Goal: Task Accomplishment & Management: Complete application form

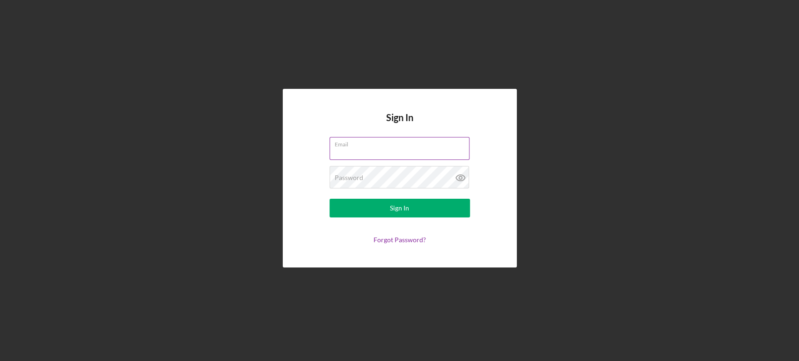
type input "[EMAIL_ADDRESS][DOMAIN_NAME]"
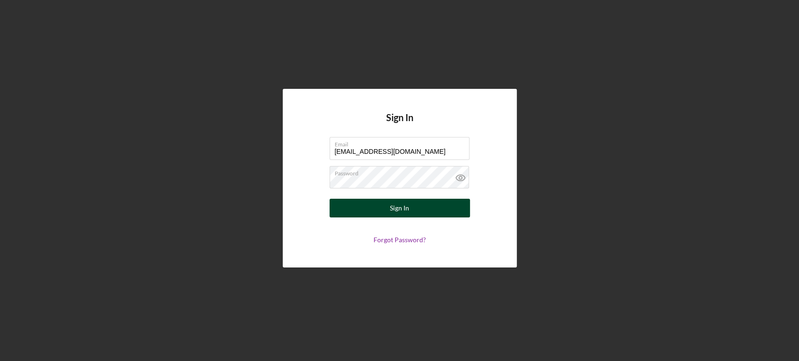
click at [412, 209] on button "Sign In" at bounding box center [399, 208] width 140 height 19
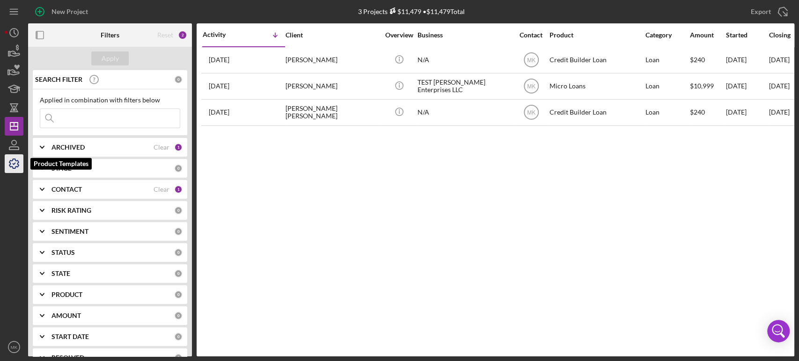
click at [15, 162] on icon "button" at bounding box center [13, 163] width 23 height 23
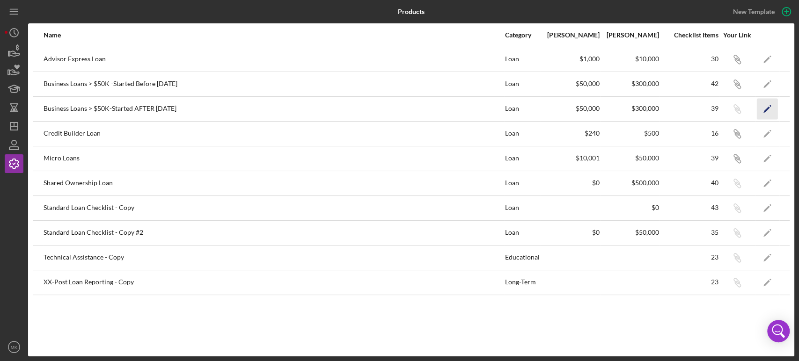
click at [766, 109] on polygon "button" at bounding box center [766, 109] width 7 height 7
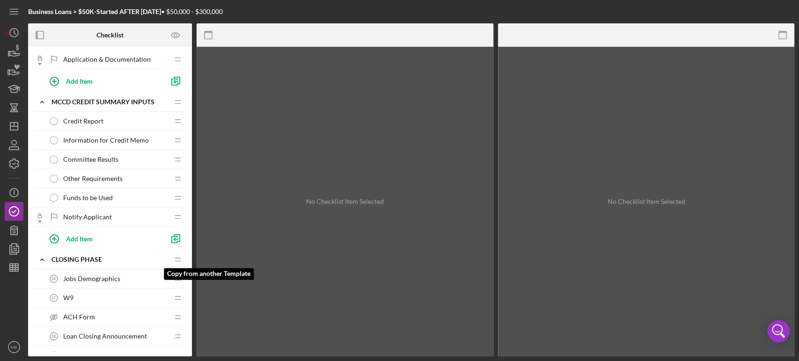
scroll to position [468, 0]
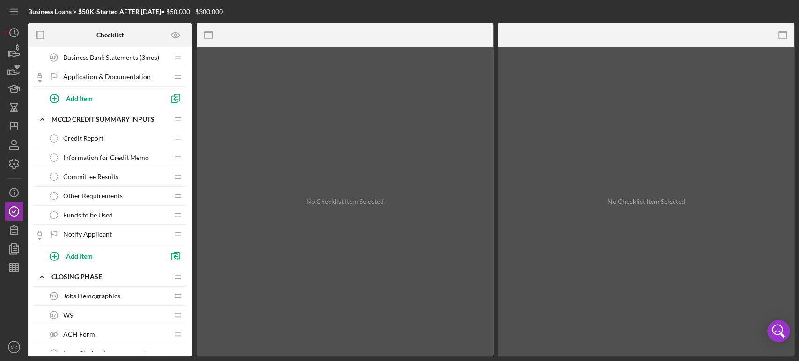
click at [130, 157] on span "Information for Credit Memo" at bounding box center [106, 157] width 86 height 7
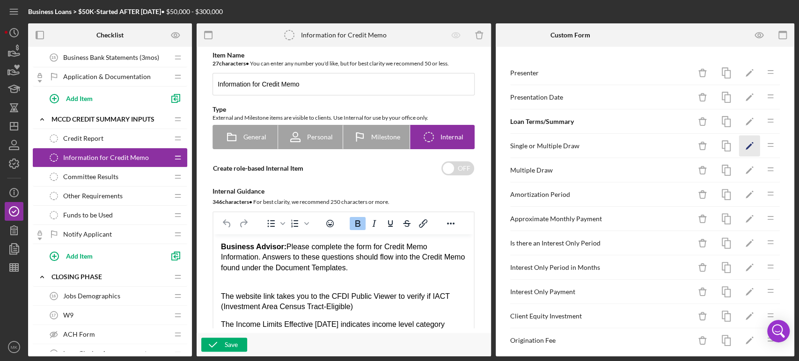
click at [741, 146] on icon "Icon/Edit" at bounding box center [749, 146] width 21 height 21
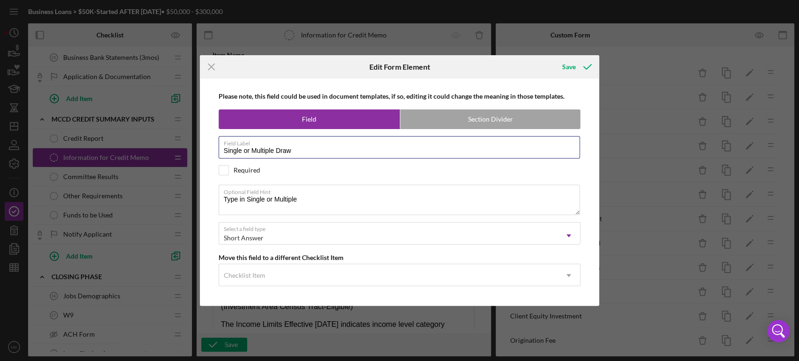
drag, startPoint x: 304, startPoint y: 152, endPoint x: 135, endPoint y: 130, distance: 170.4
click at [135, 130] on div "Icon/Menu Close Edit Form Element Save Please note, this field could be used in…" at bounding box center [399, 180] width 799 height 361
drag, startPoint x: 304, startPoint y: 196, endPoint x: 190, endPoint y: 213, distance: 114.6
click at [190, 213] on div "Icon/Menu Close Edit Form Element Save Please note, this field could be used in…" at bounding box center [399, 180] width 799 height 361
click at [211, 64] on icon "Icon/Menu Close" at bounding box center [211, 66] width 23 height 23
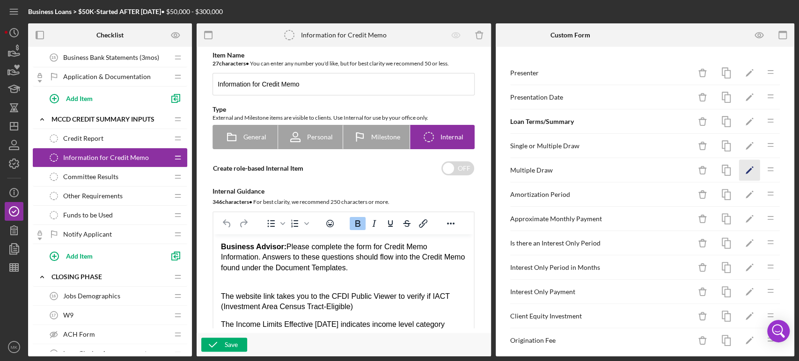
click at [741, 166] on icon "Icon/Edit" at bounding box center [749, 170] width 21 height 21
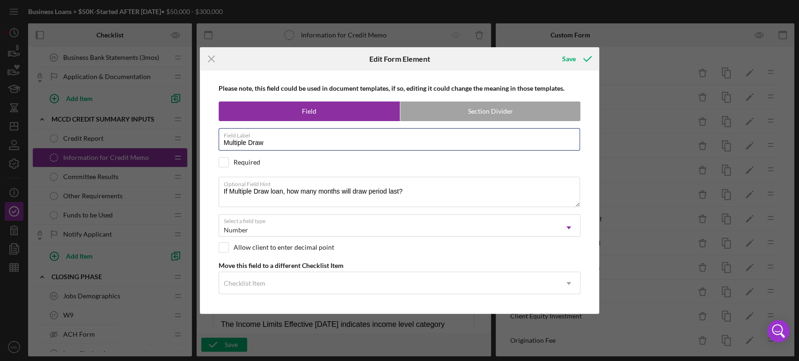
drag, startPoint x: 270, startPoint y: 145, endPoint x: 167, endPoint y: 149, distance: 103.5
click at [167, 149] on div "Icon/Menu Close Edit Form Element Save Please note, this field could be used in…" at bounding box center [399, 180] width 799 height 361
drag, startPoint x: 405, startPoint y: 189, endPoint x: 217, endPoint y: 198, distance: 188.7
click at [217, 198] on div "Please note, this field could be used in document templates, if so, editing it …" at bounding box center [399, 192] width 390 height 243
click at [214, 60] on icon "Icon/Menu Close" at bounding box center [211, 58] width 23 height 23
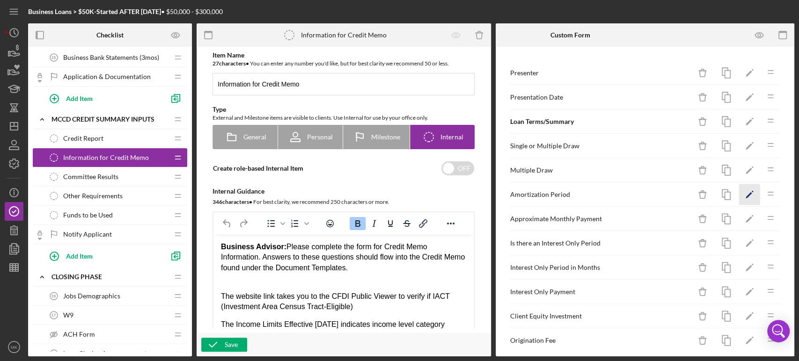
click at [745, 192] on polygon "button" at bounding box center [748, 195] width 7 height 7
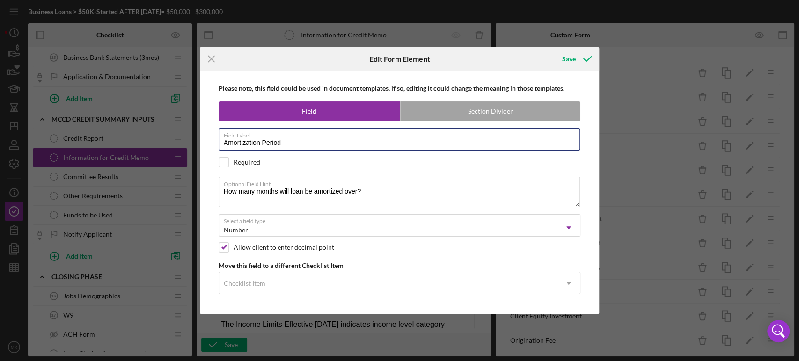
drag, startPoint x: 298, startPoint y: 145, endPoint x: 196, endPoint y: 139, distance: 102.2
click at [196, 139] on div "Icon/Menu Close Edit Form Element Save Please note, this field could be used in…" at bounding box center [399, 180] width 799 height 361
drag, startPoint x: 373, startPoint y: 190, endPoint x: 210, endPoint y: 197, distance: 163.9
click at [210, 197] on div "Please note, this field could be used in document templates, if so, editing it …" at bounding box center [399, 192] width 390 height 243
click at [211, 59] on line at bounding box center [211, 59] width 6 height 6
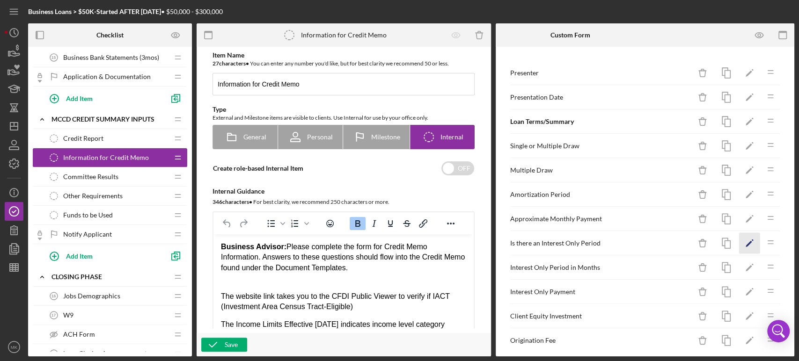
click at [745, 241] on polygon "button" at bounding box center [748, 244] width 7 height 7
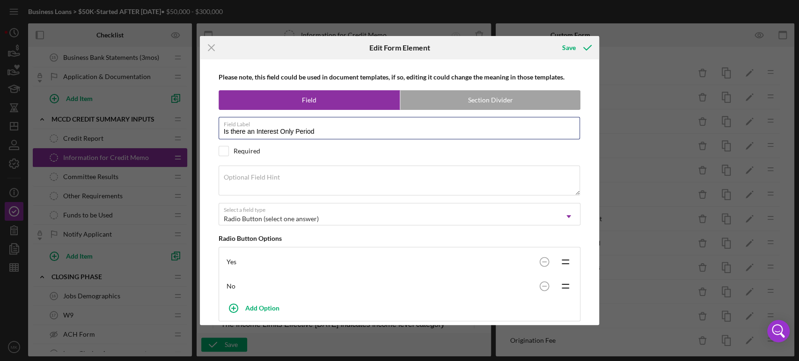
drag, startPoint x: 325, startPoint y: 130, endPoint x: 72, endPoint y: 119, distance: 253.4
click at [73, 120] on div "Icon/Menu Close Edit Form Element Save Please note, this field could be used in…" at bounding box center [399, 180] width 799 height 361
click at [213, 48] on icon "Icon/Menu Close" at bounding box center [211, 47] width 23 height 23
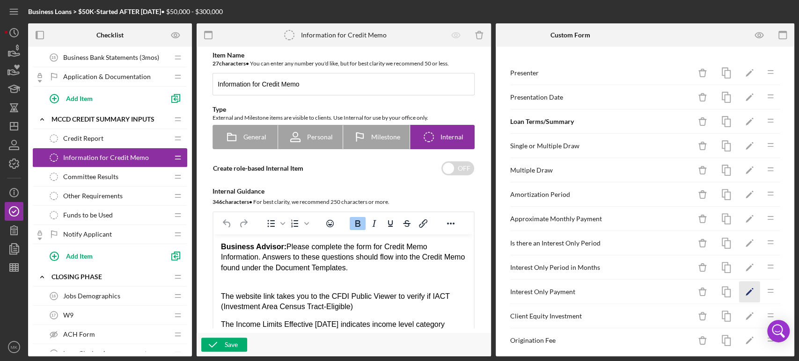
click at [745, 290] on polygon "button" at bounding box center [748, 293] width 7 height 7
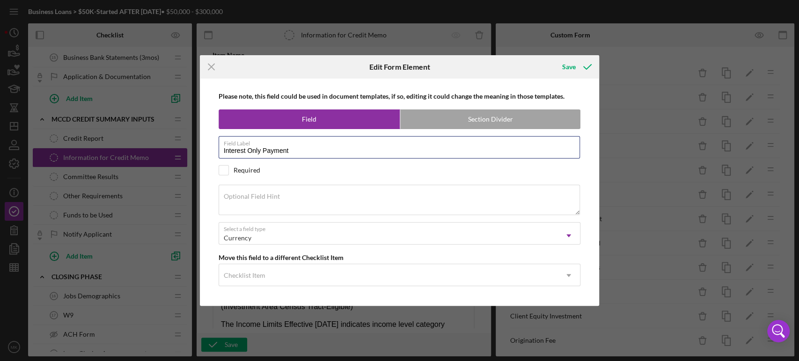
drag, startPoint x: 298, startPoint y: 151, endPoint x: 87, endPoint y: 139, distance: 211.8
click at [51, 138] on div "Icon/Menu Close Edit Form Element Save Please note, this field could be used in…" at bounding box center [399, 180] width 799 height 361
click at [210, 68] on line at bounding box center [211, 67] width 6 height 6
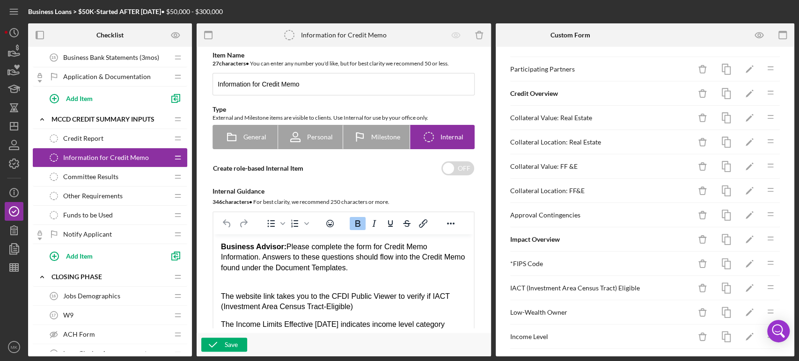
scroll to position [312, 0]
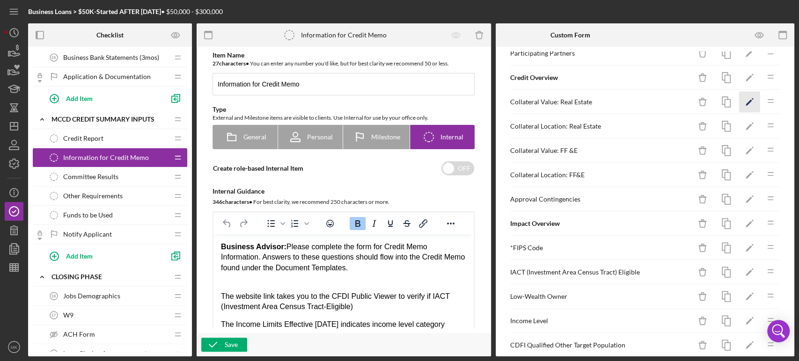
click at [743, 98] on icon "Icon/Edit" at bounding box center [749, 102] width 21 height 21
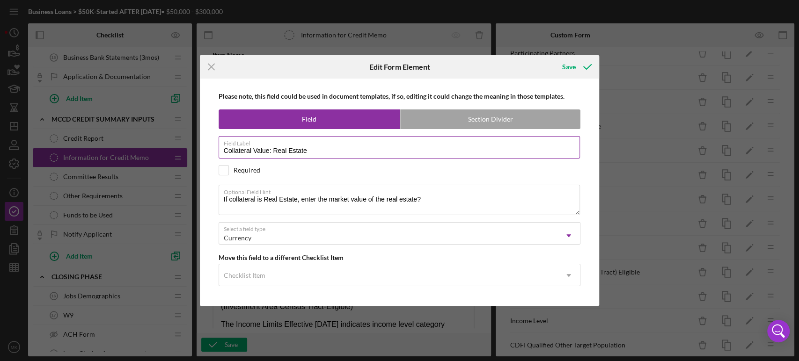
drag, startPoint x: 273, startPoint y: 152, endPoint x: 333, endPoint y: 153, distance: 59.9
click at [333, 153] on input "Collateral Value: Real Estate" at bounding box center [400, 147] width 362 height 22
drag, startPoint x: 430, startPoint y: 197, endPoint x: 106, endPoint y: 212, distance: 324.6
click at [106, 212] on div "Icon/Menu Close Edit Form Element Save Please note, this field could be used in…" at bounding box center [399, 180] width 799 height 361
click at [213, 65] on icon "Icon/Menu Close" at bounding box center [211, 66] width 23 height 23
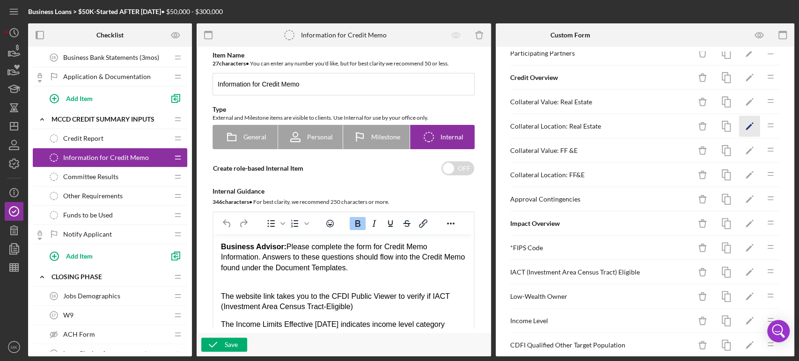
click at [740, 124] on icon "Icon/Edit" at bounding box center [749, 126] width 21 height 21
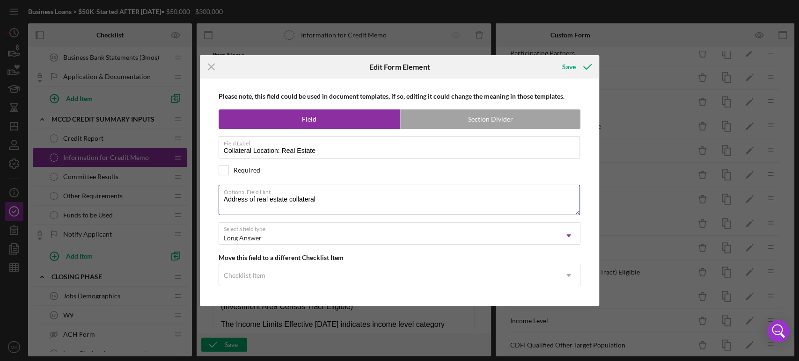
drag, startPoint x: 318, startPoint y: 200, endPoint x: 175, endPoint y: 203, distance: 142.7
click at [175, 203] on div "Icon/Menu Close Edit Form Element Save Please note, this field could be used in…" at bounding box center [399, 180] width 799 height 361
click at [214, 68] on icon "Icon/Menu Close" at bounding box center [211, 66] width 23 height 23
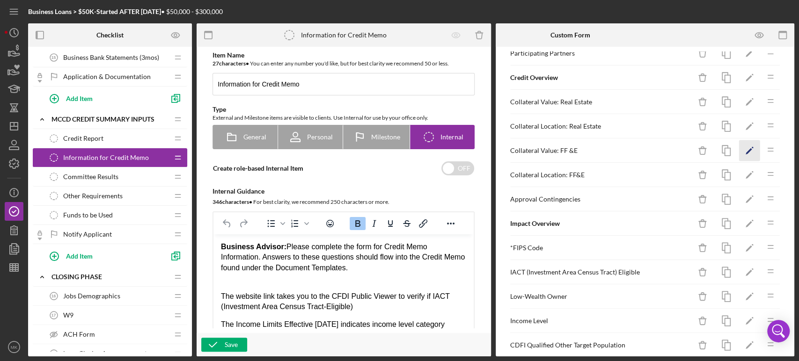
click at [741, 149] on icon "Icon/Edit" at bounding box center [749, 150] width 21 height 21
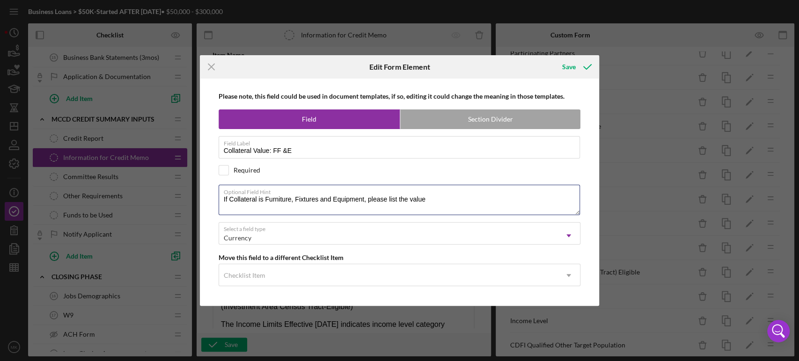
drag, startPoint x: 434, startPoint y: 197, endPoint x: 210, endPoint y: 194, distance: 224.1
click at [210, 194] on div "Please note, this field could be used in document templates, if so, editing it …" at bounding box center [399, 192] width 390 height 227
click at [208, 63] on icon "Icon/Menu Close" at bounding box center [211, 66] width 23 height 23
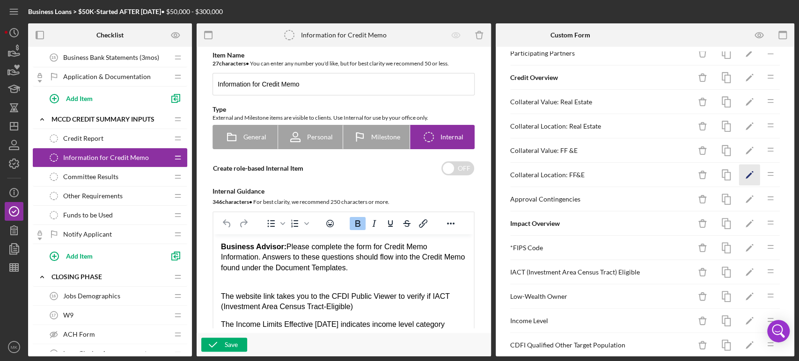
click at [743, 172] on icon "Icon/Edit" at bounding box center [749, 175] width 21 height 21
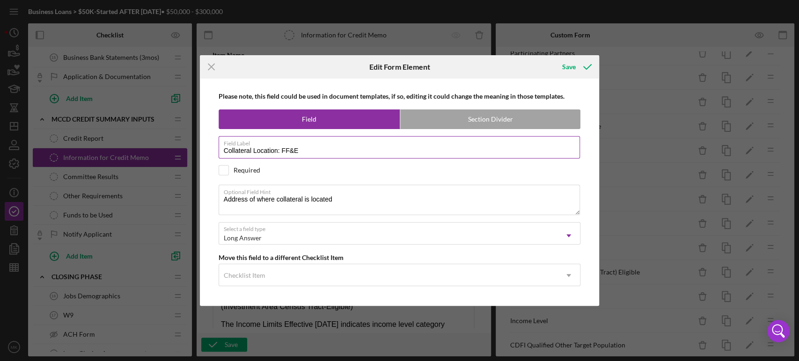
drag, startPoint x: 281, startPoint y: 151, endPoint x: 347, endPoint y: 149, distance: 66.0
click at [347, 149] on input "Collateral Location: FF&E" at bounding box center [400, 147] width 362 height 22
drag, startPoint x: 347, startPoint y: 198, endPoint x: 106, endPoint y: 200, distance: 241.0
click at [106, 200] on div "Icon/Menu Close Edit Form Element Save Please note, this field could be used in…" at bounding box center [399, 180] width 799 height 361
click at [210, 68] on line at bounding box center [211, 67] width 6 height 6
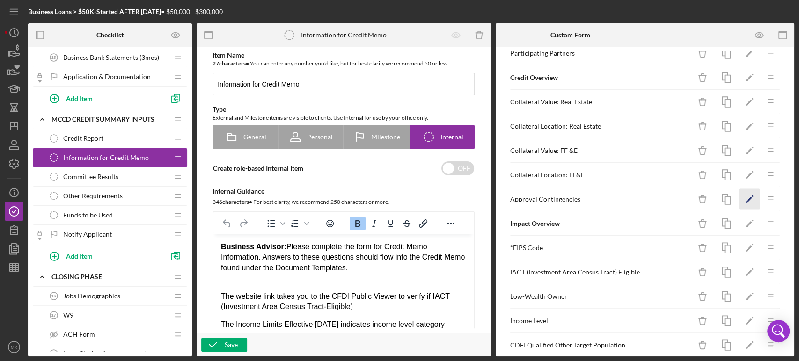
click at [745, 198] on polygon "button" at bounding box center [748, 200] width 7 height 7
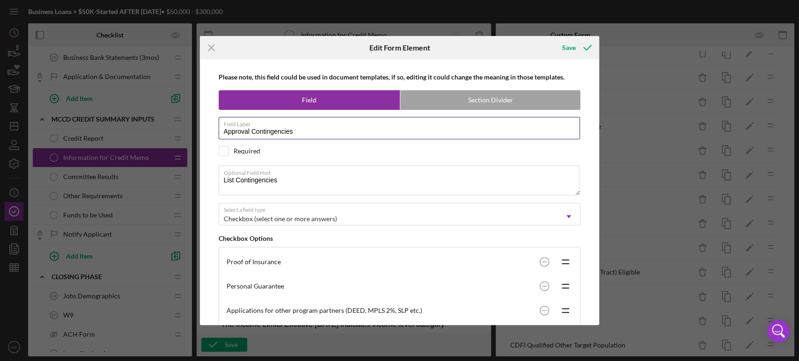
drag, startPoint x: 304, startPoint y: 130, endPoint x: 207, endPoint y: 131, distance: 96.9
click at [207, 131] on div "Please note, this field could be used in document templates, if so, editing it …" at bounding box center [399, 192] width 390 height 266
drag, startPoint x: 284, startPoint y: 179, endPoint x: 212, endPoint y: 179, distance: 71.1
click at [212, 179] on div "Please note, this field could be used in document templates, if so, editing it …" at bounding box center [399, 192] width 390 height 266
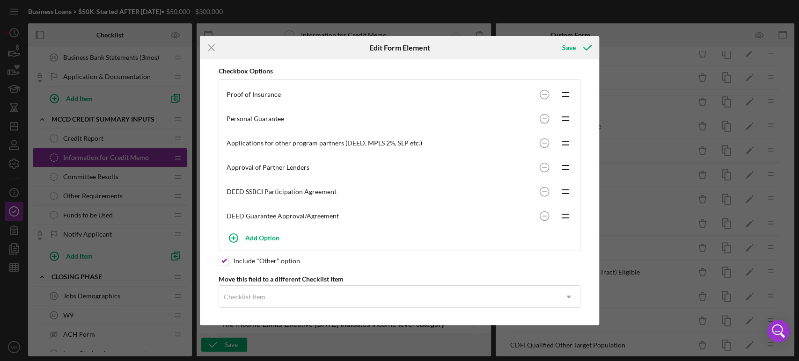
scroll to position [168, 0]
click at [209, 49] on icon "Icon/Menu Close" at bounding box center [211, 47] width 23 height 23
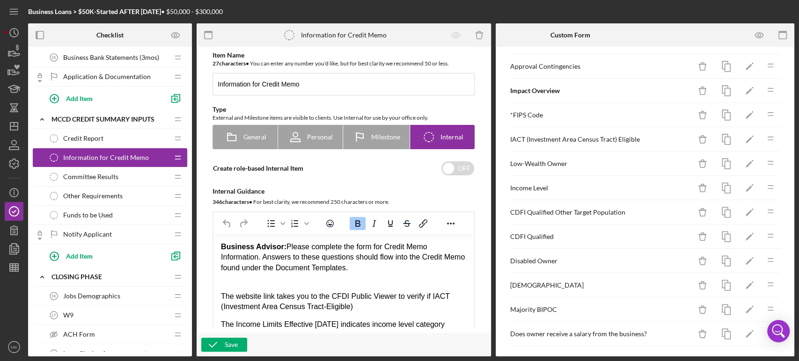
scroll to position [468, 0]
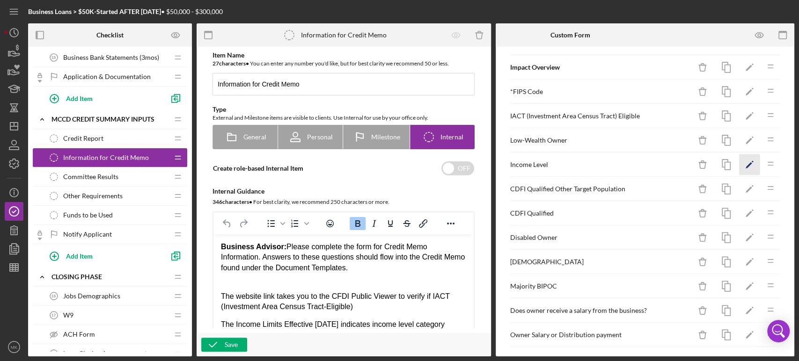
click at [745, 162] on polygon "button" at bounding box center [748, 165] width 7 height 7
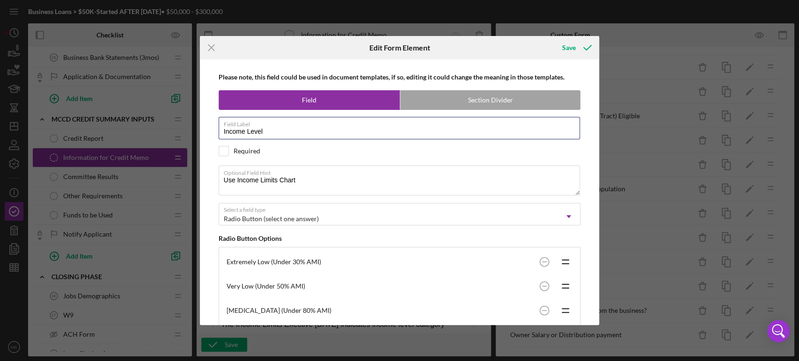
drag, startPoint x: 269, startPoint y: 131, endPoint x: 160, endPoint y: 121, distance: 109.5
click at [160, 121] on div "Icon/Menu Close Edit Form Element Save Please note, this field could be used in…" at bounding box center [399, 180] width 799 height 361
drag, startPoint x: 299, startPoint y: 182, endPoint x: 175, endPoint y: 181, distance: 123.5
click at [175, 181] on div "Icon/Menu Close Edit Form Element Save Please note, this field could be used in…" at bounding box center [399, 180] width 799 height 361
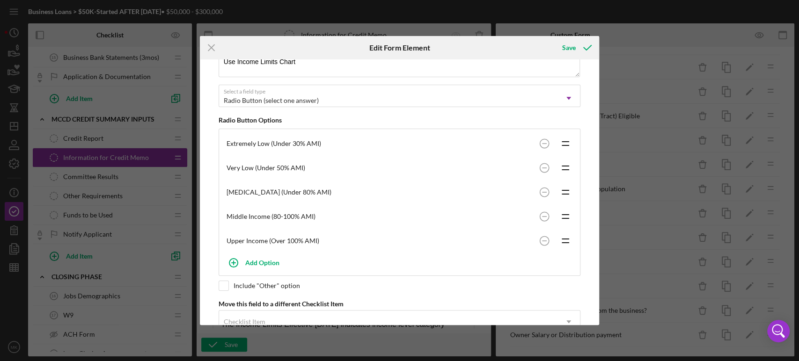
scroll to position [144, 0]
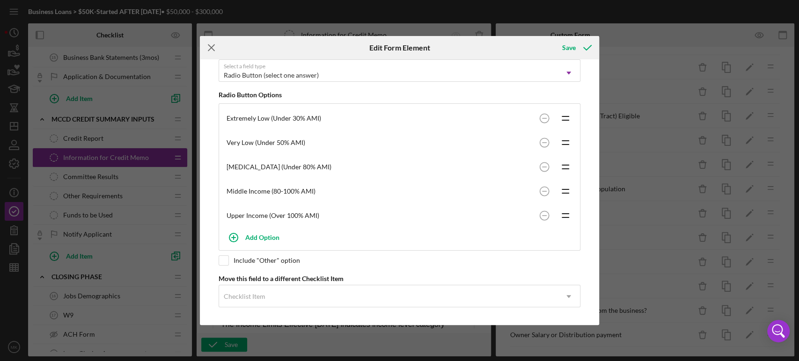
click at [210, 49] on line at bounding box center [211, 48] width 6 height 6
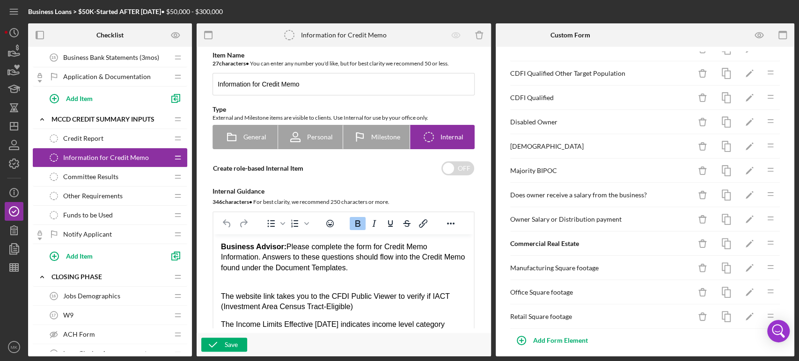
scroll to position [587, 0]
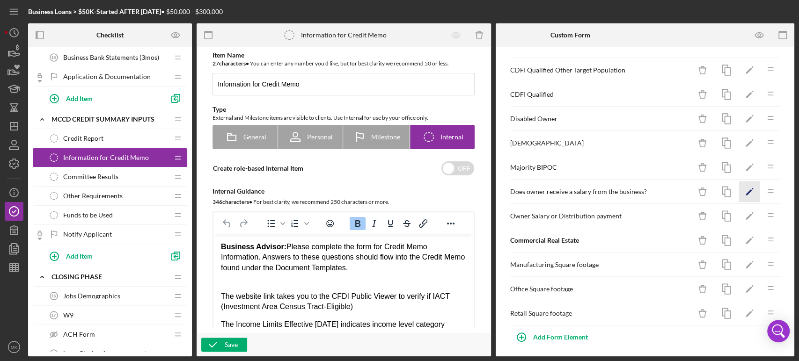
click at [739, 188] on icon "Icon/Edit" at bounding box center [749, 192] width 21 height 21
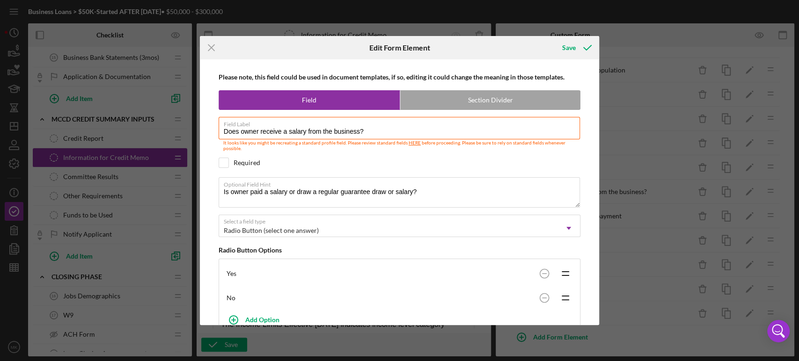
drag, startPoint x: 371, startPoint y: 133, endPoint x: 211, endPoint y: 130, distance: 159.6
click at [211, 130] on div "Please note, this field could be used in document templates, if so, editing it …" at bounding box center [399, 192] width 390 height 266
drag, startPoint x: 427, startPoint y: 191, endPoint x: 189, endPoint y: 184, distance: 237.3
click at [189, 184] on div "Icon/Menu Close Edit Form Element Save Please note, this field could be used in…" at bounding box center [399, 180] width 799 height 361
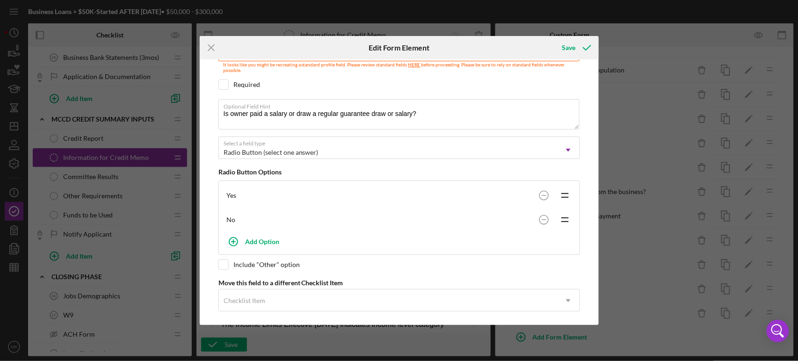
scroll to position [83, 0]
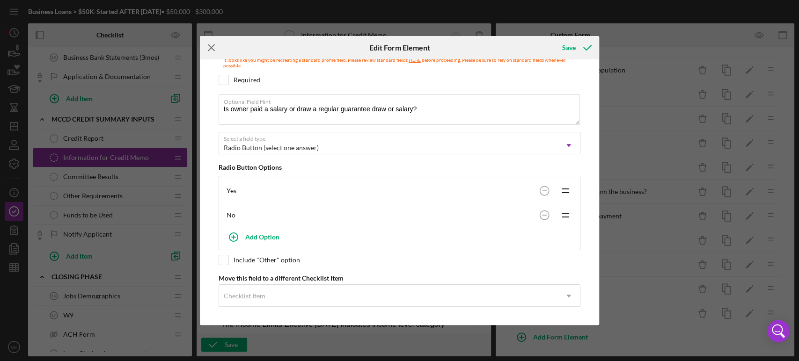
click at [210, 48] on line at bounding box center [211, 48] width 6 height 6
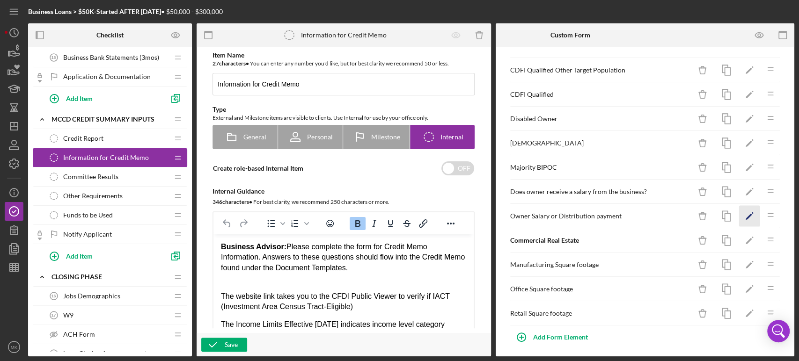
click at [739, 213] on icon "Icon/Edit" at bounding box center [749, 216] width 21 height 21
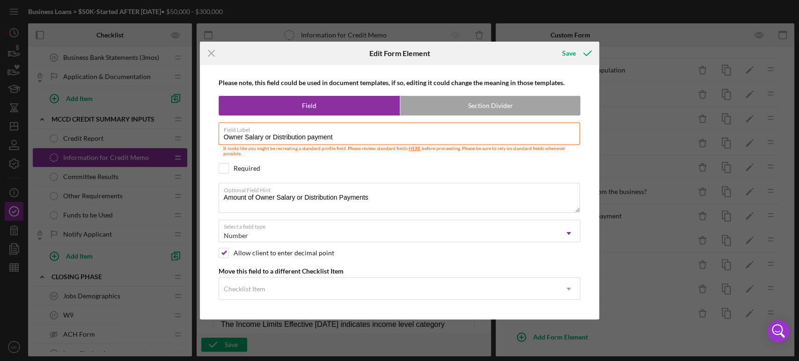
drag, startPoint x: 343, startPoint y: 136, endPoint x: 208, endPoint y: 127, distance: 135.5
click at [208, 127] on div "Please note, this field could be used in document templates, if so, editing it …" at bounding box center [399, 192] width 390 height 255
drag, startPoint x: 367, startPoint y: 199, endPoint x: 102, endPoint y: 199, distance: 264.8
click at [102, 199] on div "Icon/Menu Close Edit Form Element Save Please note, this field could be used in…" at bounding box center [399, 180] width 799 height 361
click at [209, 51] on icon "Icon/Menu Close" at bounding box center [211, 53] width 23 height 23
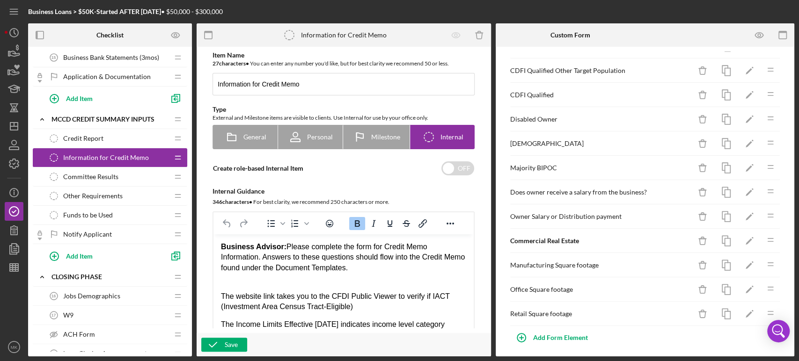
scroll to position [587, 0]
click at [743, 239] on icon "Icon/Edit" at bounding box center [749, 240] width 21 height 21
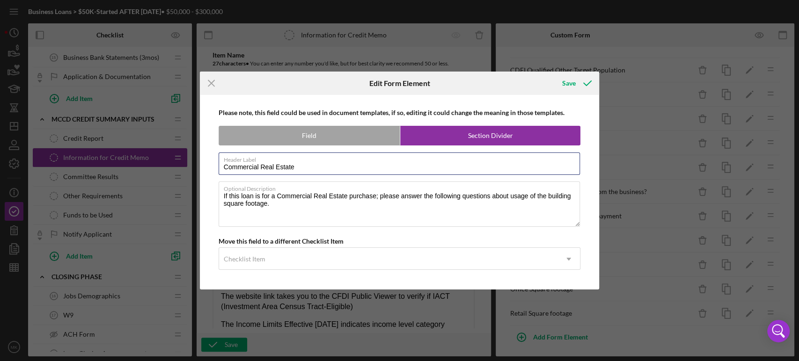
drag, startPoint x: 300, startPoint y: 168, endPoint x: 218, endPoint y: 168, distance: 82.3
click at [218, 168] on div "Please note, this field could be used in document templates, if so, editing it …" at bounding box center [399, 192] width 390 height 195
drag, startPoint x: 282, startPoint y: 206, endPoint x: 218, endPoint y: 198, distance: 65.1
click at [218, 198] on div "Please note, this field could be used in document templates, if so, editing it …" at bounding box center [399, 192] width 390 height 195
click at [211, 84] on line at bounding box center [211, 83] width 6 height 6
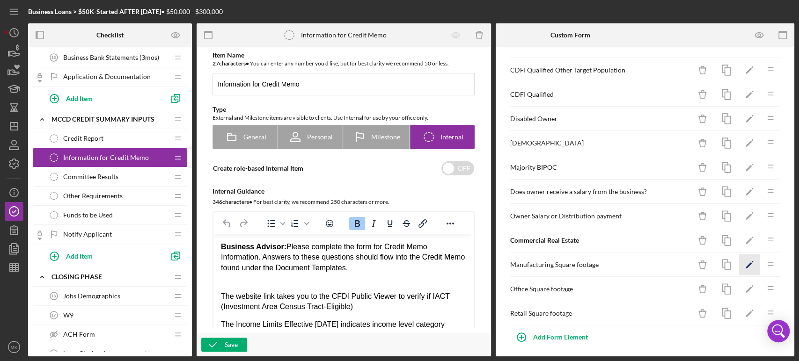
click at [745, 262] on polygon "button" at bounding box center [748, 265] width 7 height 7
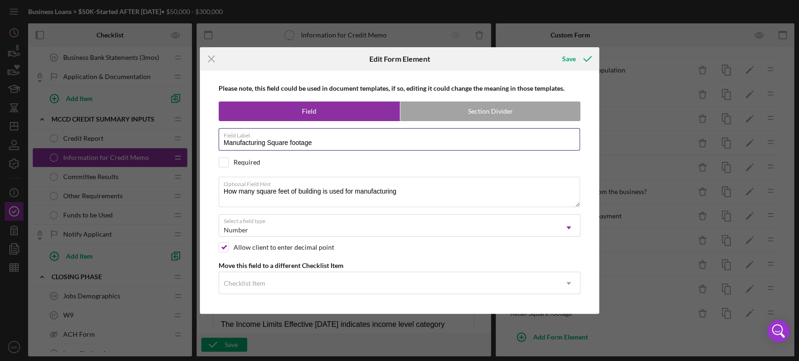
drag, startPoint x: 316, startPoint y: 141, endPoint x: 186, endPoint y: 139, distance: 130.6
click at [186, 139] on div "Icon/Menu Close Edit Form Element Save Please note, this field could be used in…" at bounding box center [399, 180] width 799 height 361
drag, startPoint x: 399, startPoint y: 194, endPoint x: 204, endPoint y: 200, distance: 195.7
click at [204, 200] on div "Please note, this field could be used in document templates, if so, editing it …" at bounding box center [400, 192] width 400 height 243
click at [211, 62] on icon "Icon/Menu Close" at bounding box center [211, 58] width 23 height 23
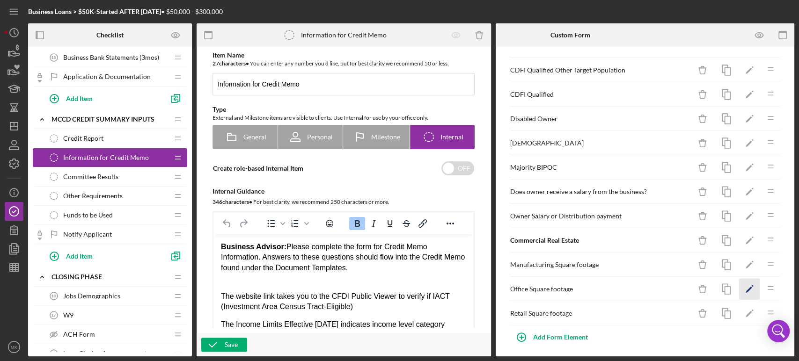
click at [743, 283] on icon "Icon/Edit" at bounding box center [749, 289] width 21 height 21
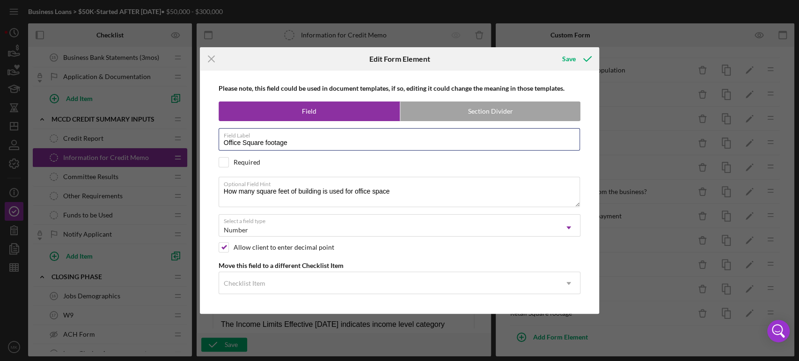
drag, startPoint x: 296, startPoint y: 145, endPoint x: 182, endPoint y: 151, distance: 114.3
click at [182, 151] on div "Icon/Menu Close Edit Form Element Save Please note, this field could be used in…" at bounding box center [399, 180] width 799 height 361
drag, startPoint x: 397, startPoint y: 192, endPoint x: 210, endPoint y: 198, distance: 187.3
click at [210, 198] on div "Please note, this field could be used in document templates, if so, editing it …" at bounding box center [399, 192] width 390 height 243
click at [210, 61] on icon "Icon/Menu Close" at bounding box center [211, 58] width 23 height 23
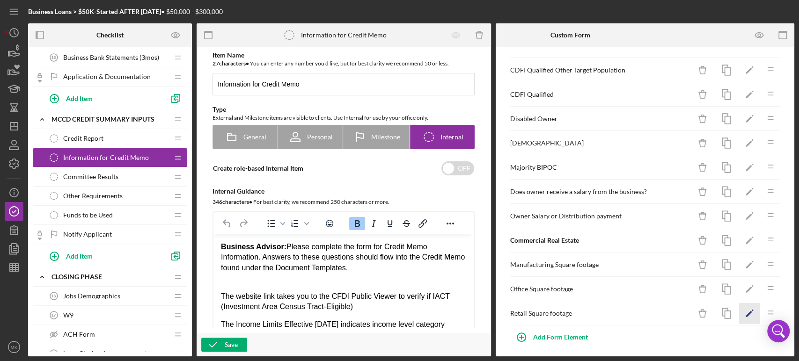
click at [745, 311] on polygon "button" at bounding box center [748, 314] width 7 height 7
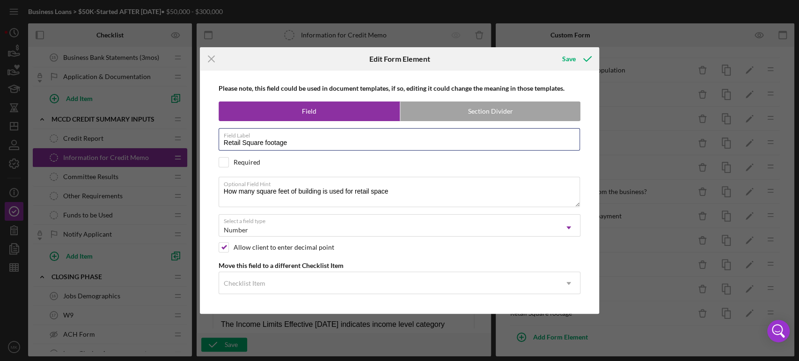
drag, startPoint x: 293, startPoint y: 145, endPoint x: 216, endPoint y: 143, distance: 76.8
click at [216, 143] on div "Please note, this field could be used in document templates, if so, editing it …" at bounding box center [399, 192] width 390 height 243
drag, startPoint x: 394, startPoint y: 190, endPoint x: 212, endPoint y: 189, distance: 182.0
click at [212, 189] on div "Please note, this field could be used in document templates, if so, editing it …" at bounding box center [399, 192] width 390 height 243
click at [211, 60] on icon "Icon/Menu Close" at bounding box center [211, 58] width 23 height 23
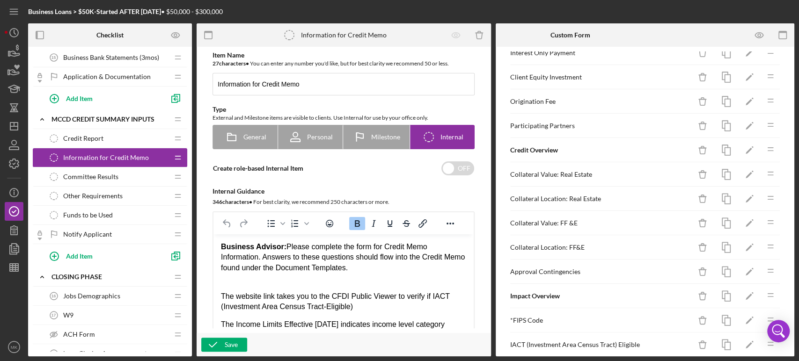
scroll to position [0, 0]
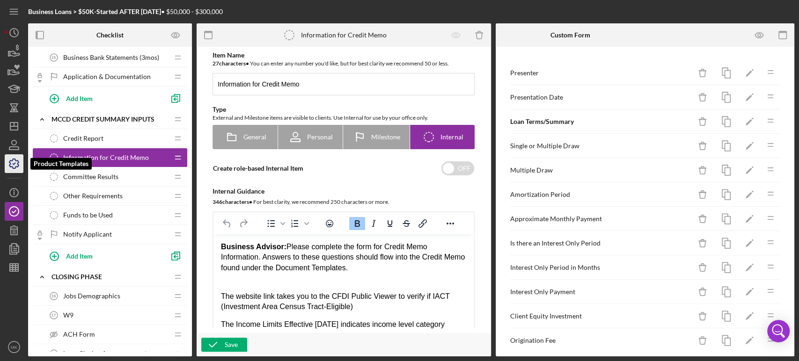
click at [15, 166] on icon "button" at bounding box center [13, 163] width 23 height 23
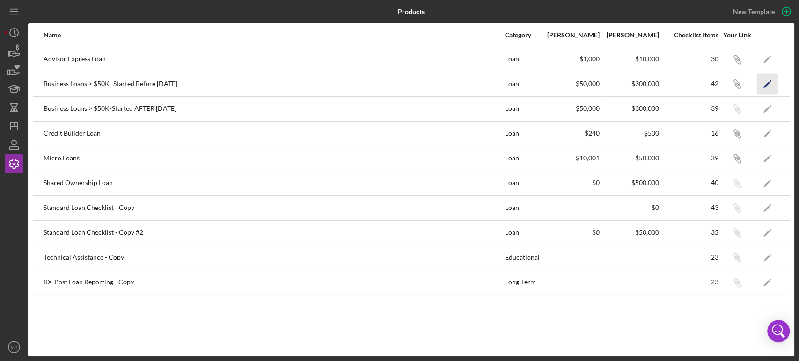
click at [768, 81] on polygon "button" at bounding box center [766, 84] width 7 height 7
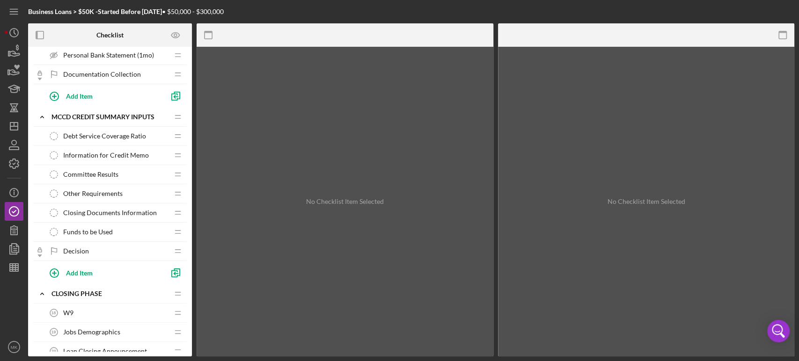
scroll to position [497, 0]
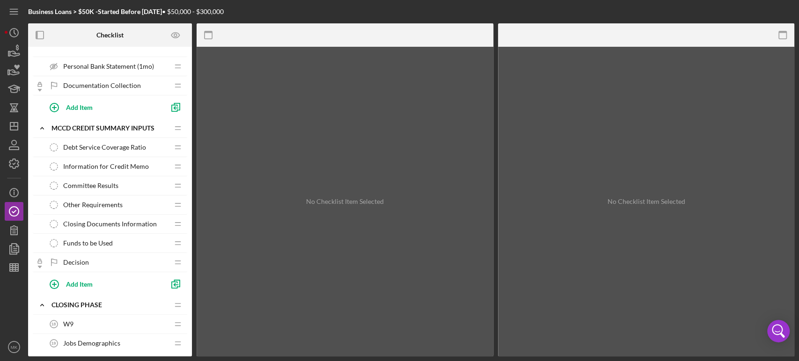
click at [104, 242] on span "Funds to be Used" at bounding box center [88, 243] width 50 height 7
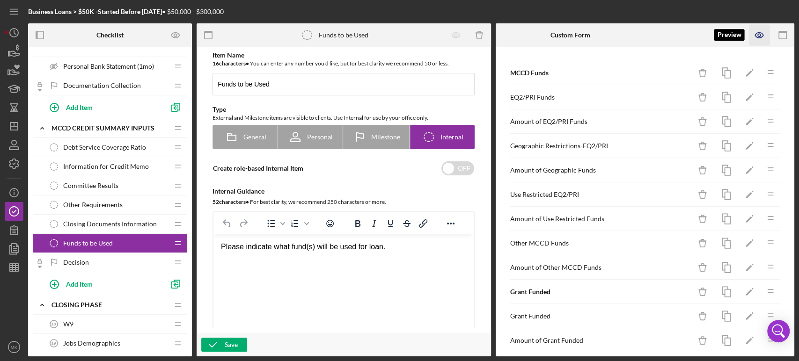
click at [760, 36] on icon "button" at bounding box center [759, 35] width 21 height 21
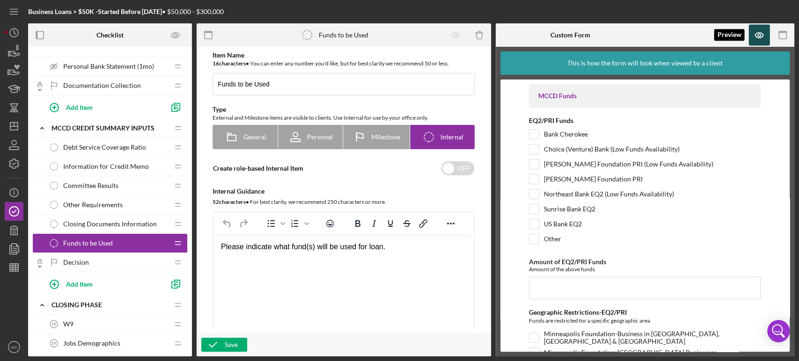
click at [760, 36] on icon "button" at bounding box center [759, 35] width 21 height 21
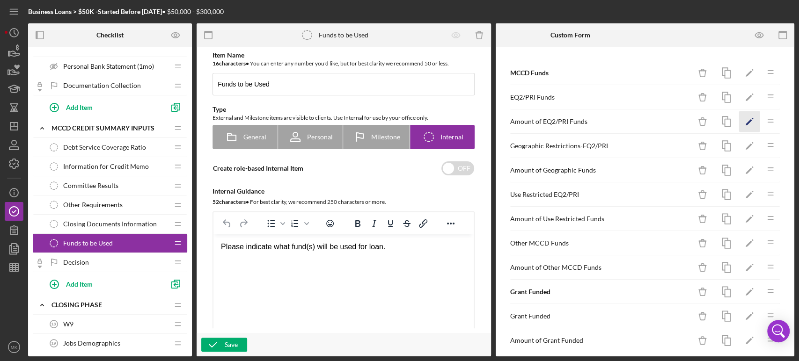
click at [745, 120] on polygon "button" at bounding box center [748, 122] width 7 height 7
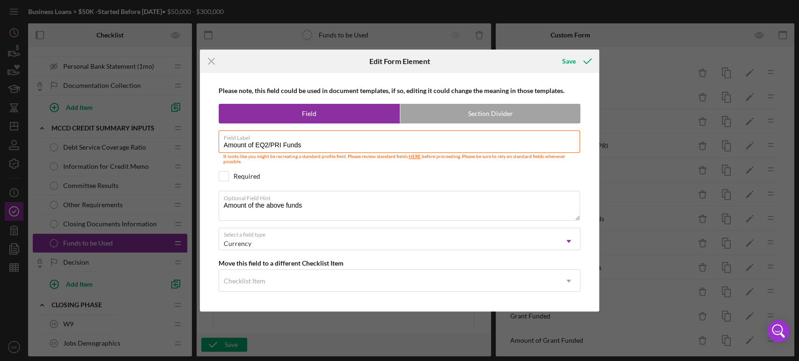
drag, startPoint x: 314, startPoint y: 145, endPoint x: 170, endPoint y: 141, distance: 144.2
click at [170, 141] on div "Icon/Menu Close Edit Form Element Save Please note, this field could be used in…" at bounding box center [399, 180] width 799 height 361
drag, startPoint x: 307, startPoint y: 207, endPoint x: 218, endPoint y: 203, distance: 89.4
click at [219, 203] on textarea "Amount of the above funds" at bounding box center [400, 206] width 362 height 30
click at [213, 60] on icon "Icon/Menu Close" at bounding box center [211, 61] width 23 height 23
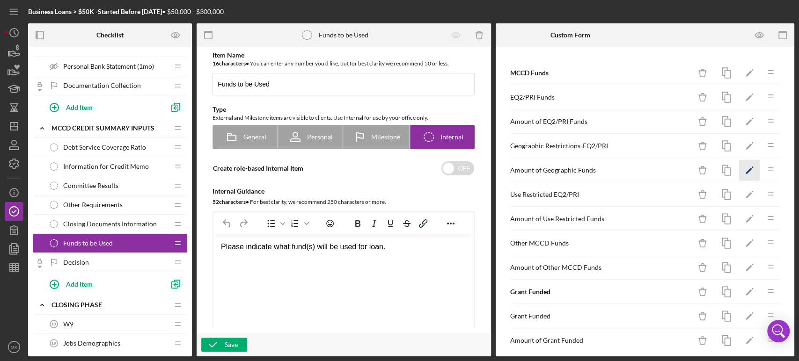
click at [741, 168] on icon "Icon/Edit" at bounding box center [749, 170] width 21 height 21
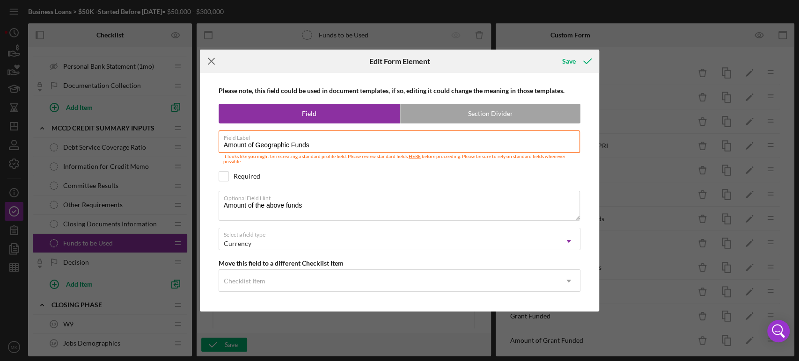
click at [213, 63] on line at bounding box center [211, 61] width 6 height 6
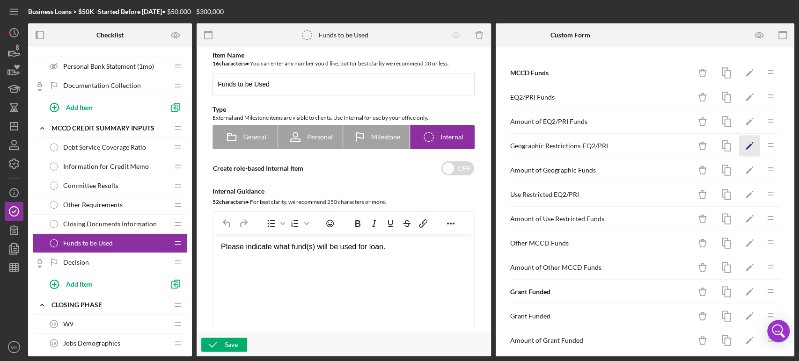
click at [740, 145] on icon "Icon/Edit" at bounding box center [749, 146] width 21 height 21
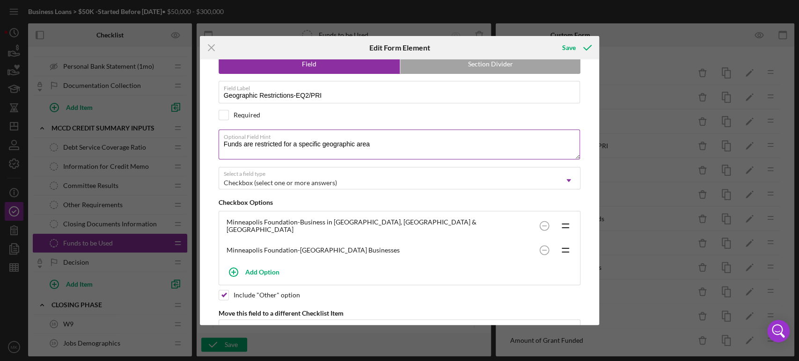
scroll to position [19, 0]
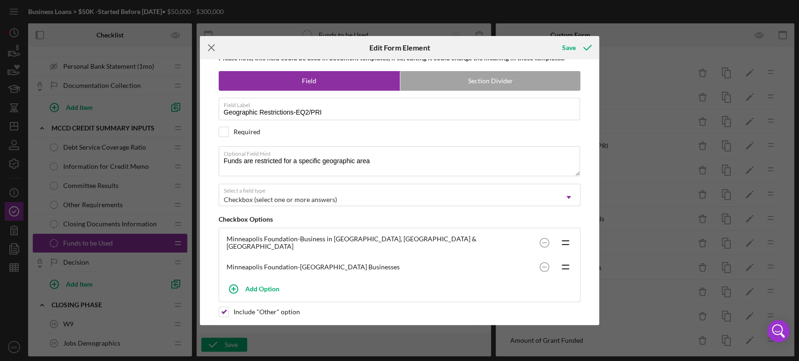
click at [210, 48] on line at bounding box center [211, 48] width 6 height 6
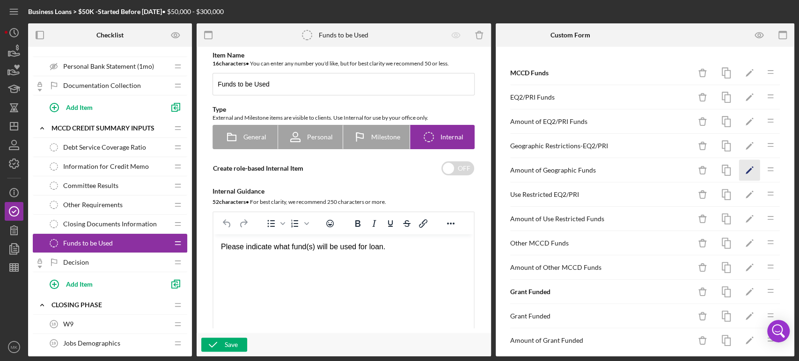
click at [740, 169] on icon "Icon/Edit" at bounding box center [749, 170] width 21 height 21
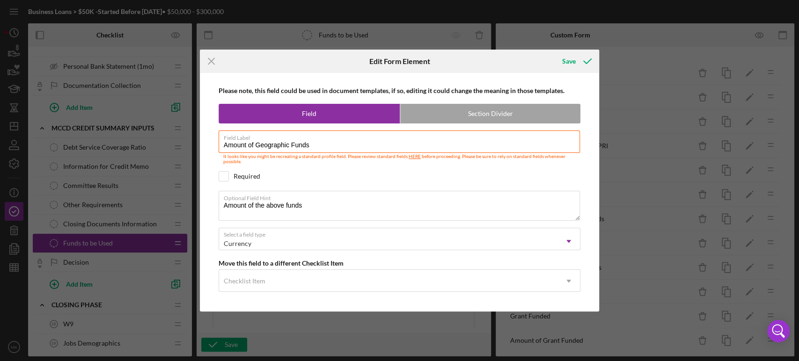
drag, startPoint x: 316, startPoint y: 146, endPoint x: 194, endPoint y: 136, distance: 122.9
click at [194, 136] on div "Icon/Menu Close Edit Form Element Save Please note, this field could be used in…" at bounding box center [399, 180] width 799 height 361
drag, startPoint x: 308, startPoint y: 207, endPoint x: 197, endPoint y: 212, distance: 111.0
click at [197, 212] on div "Icon/Menu Close Edit Form Element Save Please note, this field could be used in…" at bounding box center [399, 180] width 799 height 361
click at [213, 59] on line at bounding box center [211, 61] width 6 height 6
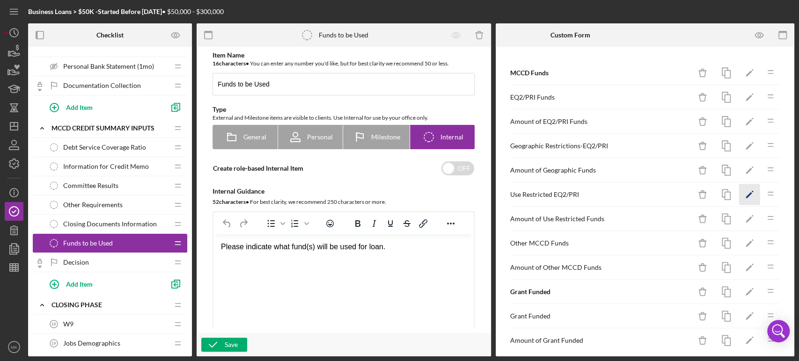
click at [741, 195] on icon "Icon/Edit" at bounding box center [749, 194] width 21 height 21
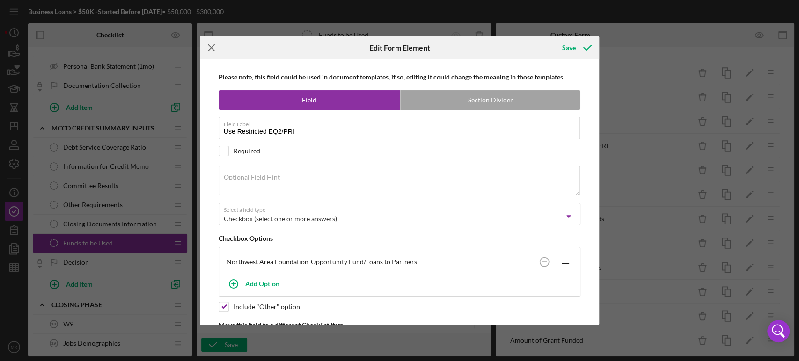
click at [213, 48] on icon "Icon/Menu Close" at bounding box center [211, 47] width 23 height 23
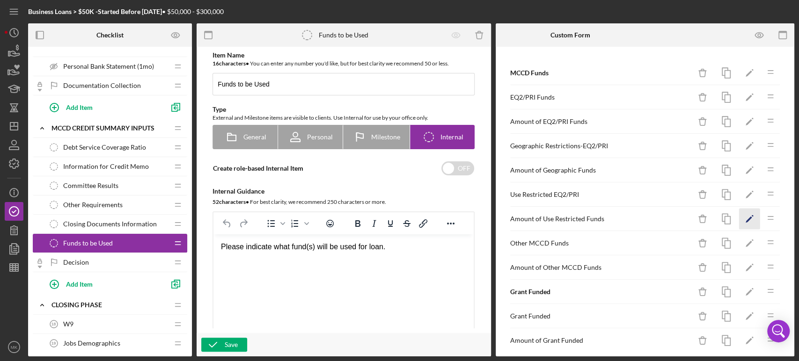
click at [739, 218] on icon "Icon/Edit" at bounding box center [749, 219] width 21 height 21
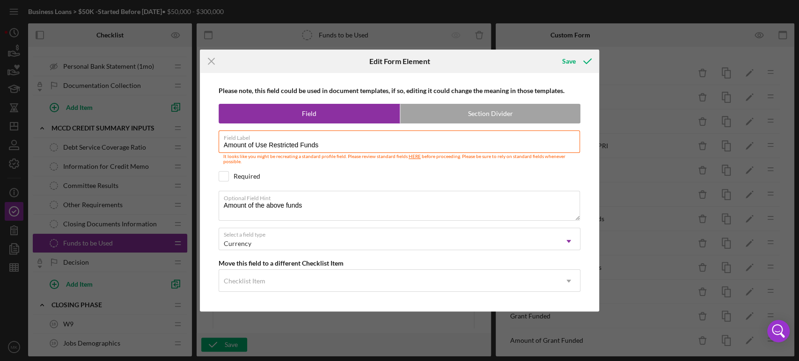
drag, startPoint x: 327, startPoint y: 144, endPoint x: 198, endPoint y: 146, distance: 128.7
click at [198, 146] on div "Icon/Menu Close Edit Form Element Save Please note, this field could be used in…" at bounding box center [399, 180] width 799 height 361
drag, startPoint x: 309, startPoint y: 205, endPoint x: 138, endPoint y: 204, distance: 171.3
click at [138, 204] on div "Icon/Menu Close Edit Form Element Save Please note, this field could be used in…" at bounding box center [399, 180] width 799 height 361
click at [211, 62] on line at bounding box center [211, 61] width 6 height 6
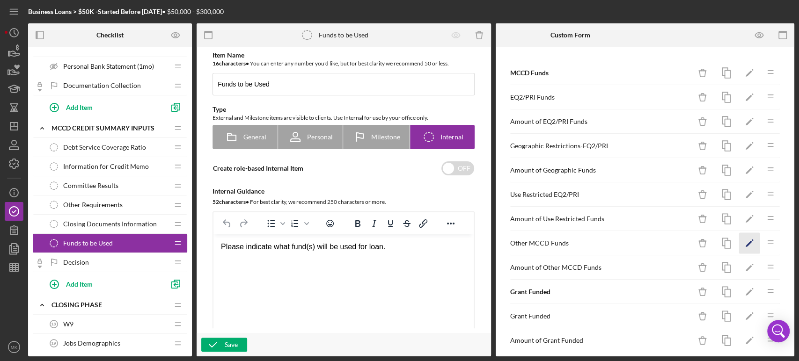
click at [743, 239] on icon "Icon/Edit" at bounding box center [749, 243] width 21 height 21
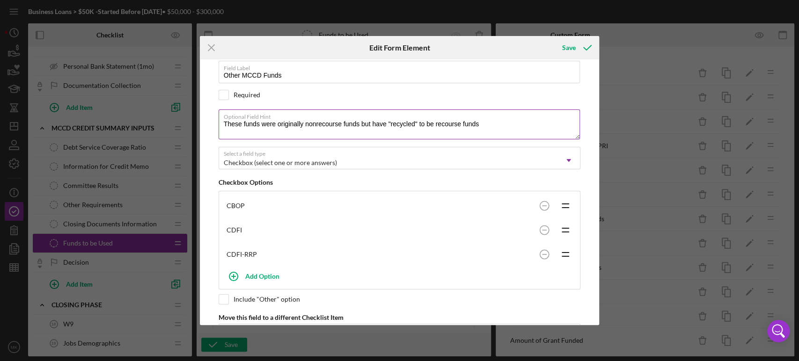
scroll to position [95, 0]
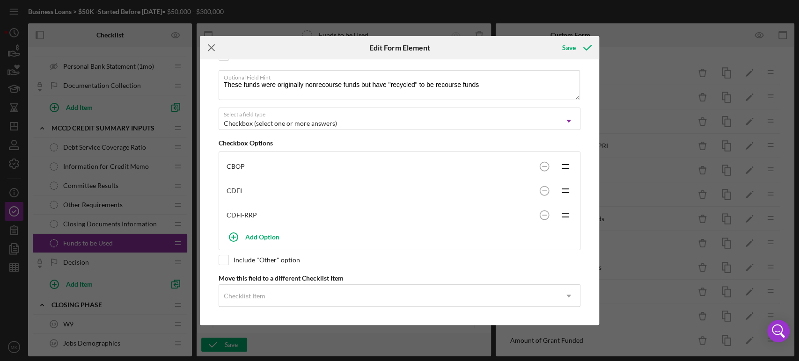
click at [208, 48] on icon "Icon/Menu Close" at bounding box center [211, 47] width 23 height 23
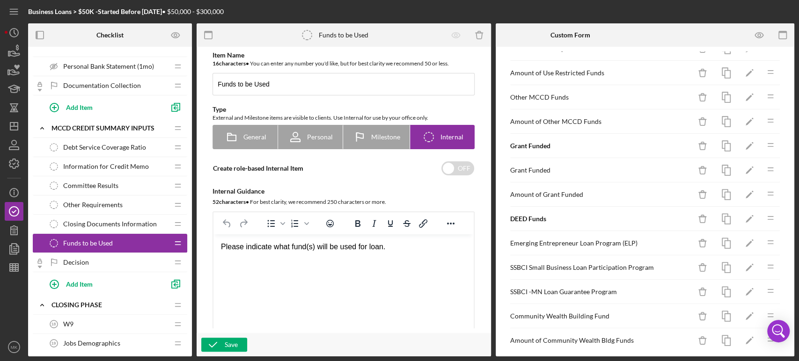
scroll to position [156, 0]
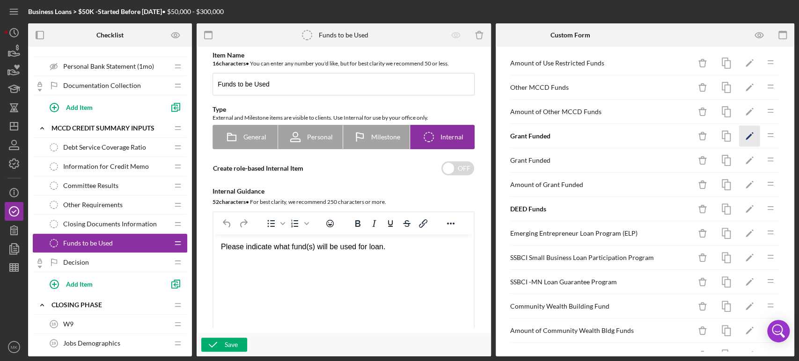
click at [745, 135] on polygon "button" at bounding box center [748, 137] width 7 height 7
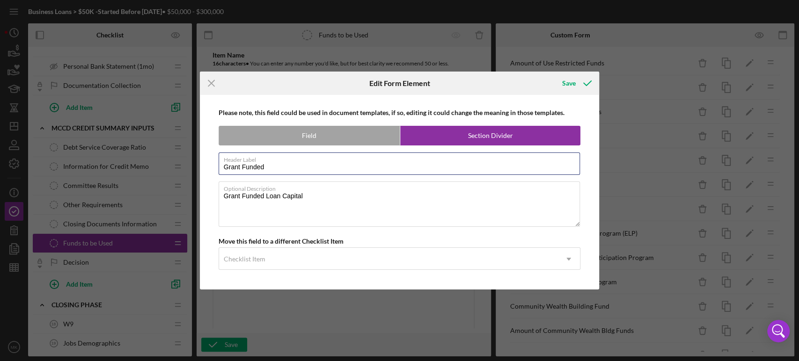
drag, startPoint x: 267, startPoint y: 169, endPoint x: 173, endPoint y: 165, distance: 94.6
click at [173, 165] on div "Icon/Menu Close Edit Form Element Save Please note, this field could be used in…" at bounding box center [399, 180] width 799 height 361
drag, startPoint x: 306, startPoint y: 201, endPoint x: 214, endPoint y: 201, distance: 91.2
click at [214, 201] on div "Please note, this field could be used in document templates, if so, editing it …" at bounding box center [399, 192] width 390 height 195
click at [212, 81] on icon "Icon/Menu Close" at bounding box center [211, 83] width 23 height 23
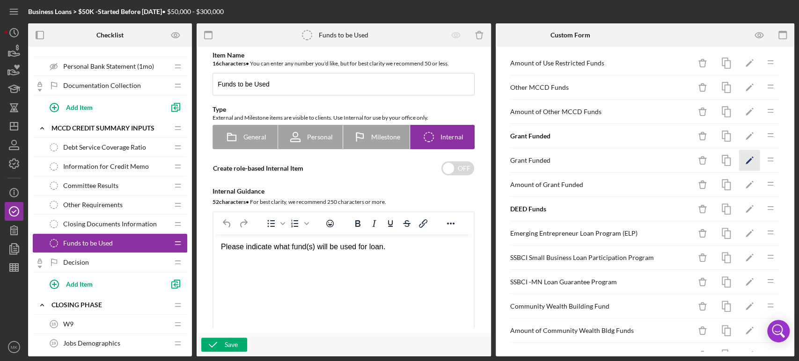
click at [739, 158] on icon "Icon/Edit" at bounding box center [749, 160] width 21 height 21
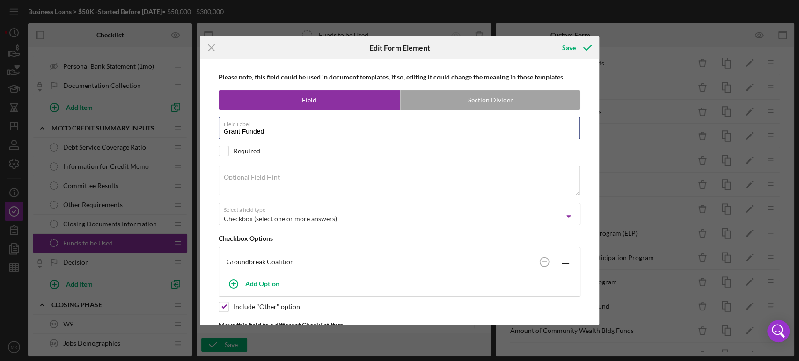
drag, startPoint x: 272, startPoint y: 133, endPoint x: 210, endPoint y: 127, distance: 62.5
click at [210, 127] on div "Please note, this field could be used in document templates, if so, editing it …" at bounding box center [399, 192] width 390 height 266
click at [211, 44] on icon "Icon/Menu Close" at bounding box center [211, 47] width 23 height 23
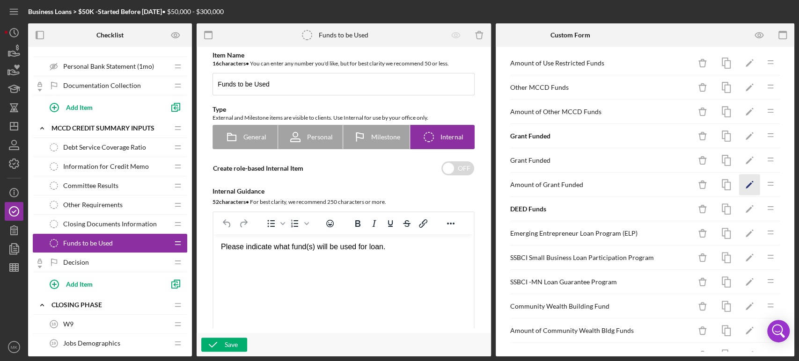
click at [739, 184] on icon "Icon/Edit" at bounding box center [749, 185] width 21 height 21
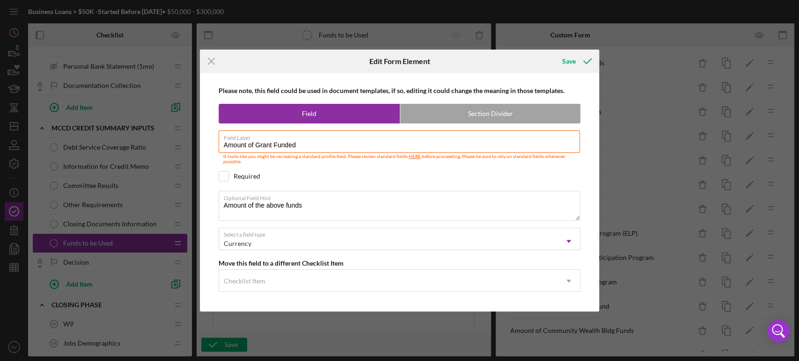
drag, startPoint x: 303, startPoint y: 147, endPoint x: 207, endPoint y: 152, distance: 96.5
click at [207, 152] on div "Please note, this field could be used in document templates, if so, editing it …" at bounding box center [399, 192] width 390 height 239
drag, startPoint x: 304, startPoint y: 206, endPoint x: 207, endPoint y: 205, distance: 96.4
click at [207, 205] on div "Please note, this field could be used in document templates, if so, editing it …" at bounding box center [399, 192] width 390 height 239
click at [210, 61] on line at bounding box center [211, 61] width 6 height 6
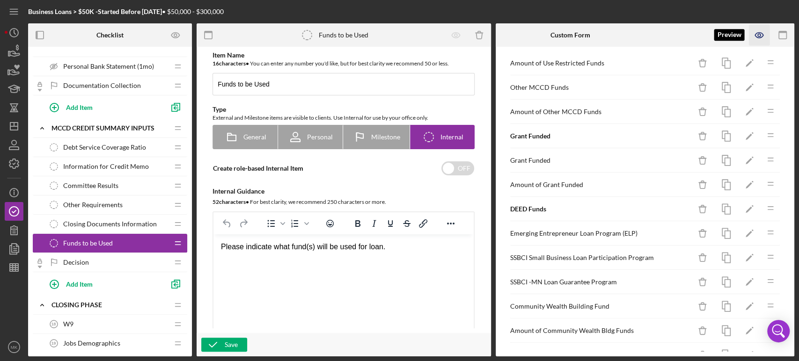
click at [758, 34] on icon "button" at bounding box center [759, 35] width 3 height 3
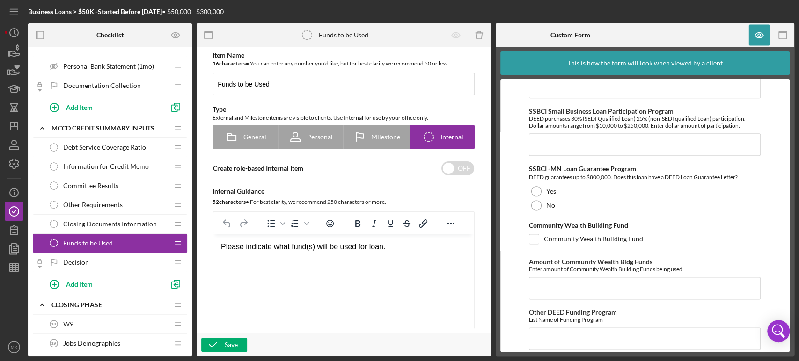
scroll to position [831, 0]
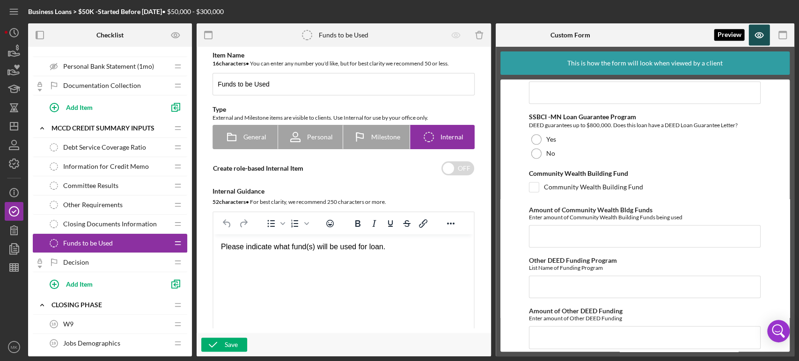
click at [759, 33] on icon "button" at bounding box center [759, 35] width 21 height 21
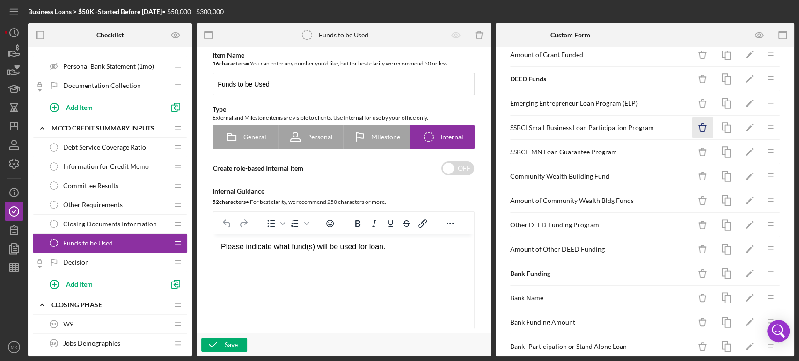
scroll to position [312, 0]
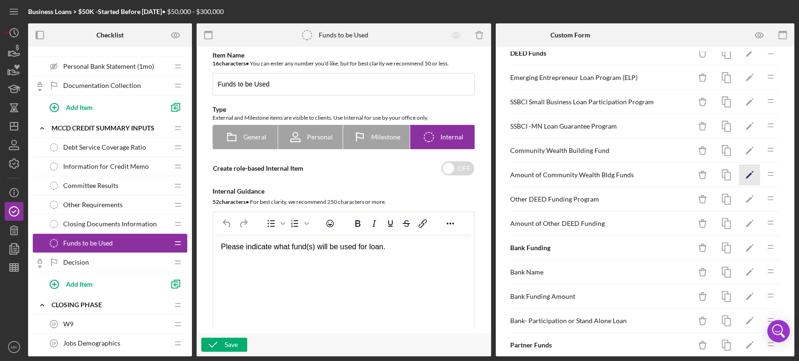
click at [741, 175] on icon "Icon/Edit" at bounding box center [749, 175] width 21 height 21
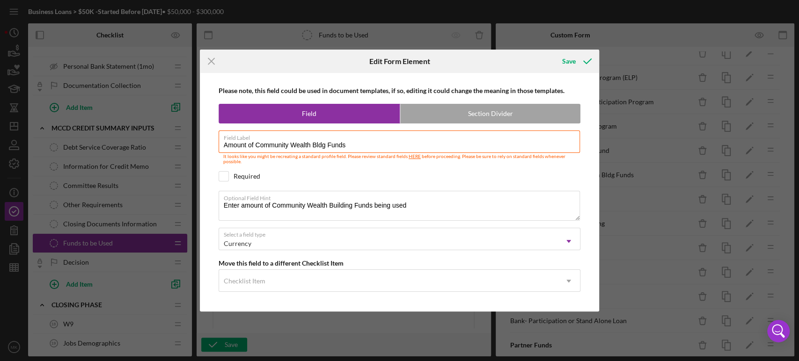
drag, startPoint x: 359, startPoint y: 143, endPoint x: 205, endPoint y: 146, distance: 154.0
click at [205, 146] on div "Please note, this field could be used in document templates, if so, editing it …" at bounding box center [399, 192] width 390 height 239
drag, startPoint x: 411, startPoint y: 201, endPoint x: 220, endPoint y: 205, distance: 190.9
click at [220, 205] on div "Optional Field Hint Enter amount of Community Wealth Building Funds being used" at bounding box center [400, 206] width 362 height 31
click at [414, 205] on textarea "Enter amount of Community Wealth Building Funds being used" at bounding box center [400, 206] width 362 height 30
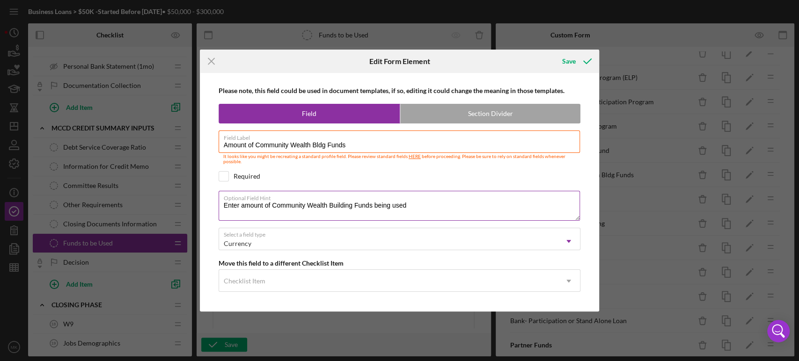
drag, startPoint x: 414, startPoint y: 205, endPoint x: 221, endPoint y: 210, distance: 192.4
click at [221, 210] on textarea "Enter amount of Community Wealth Building Funds being used" at bounding box center [400, 206] width 362 height 30
click at [211, 63] on icon "Icon/Menu Close" at bounding box center [211, 61] width 23 height 23
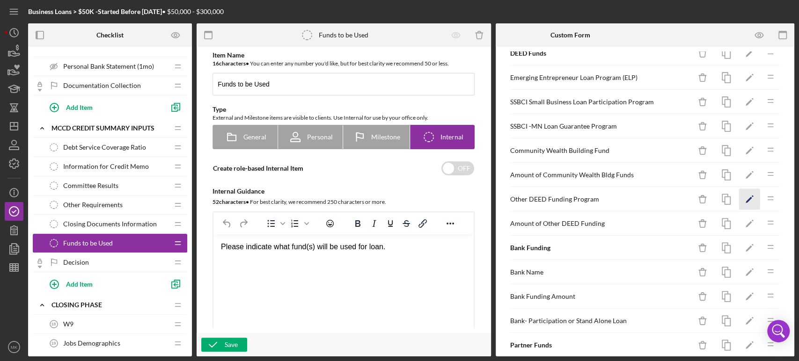
click at [745, 197] on polygon "button" at bounding box center [748, 200] width 7 height 7
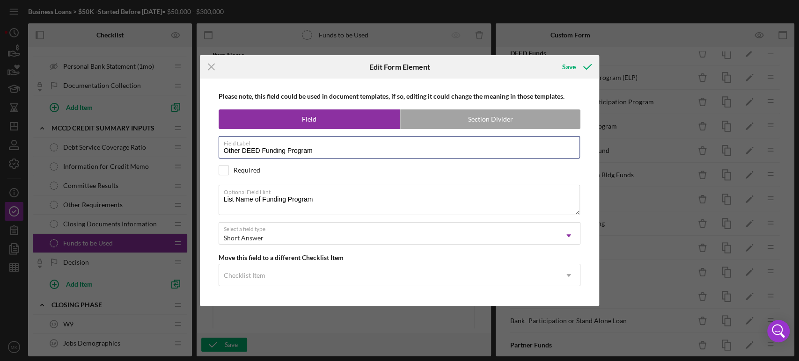
drag, startPoint x: 319, startPoint y: 153, endPoint x: 192, endPoint y: 158, distance: 127.4
click at [192, 158] on div "Icon/Menu Close Edit Form Element Save Please note, this field could be used in…" at bounding box center [399, 180] width 799 height 361
drag, startPoint x: 321, startPoint y: 202, endPoint x: 212, endPoint y: 201, distance: 108.6
click at [212, 201] on div "Please note, this field could be used in document templates, if so, editing it …" at bounding box center [399, 192] width 390 height 227
click at [212, 66] on line at bounding box center [211, 67] width 6 height 6
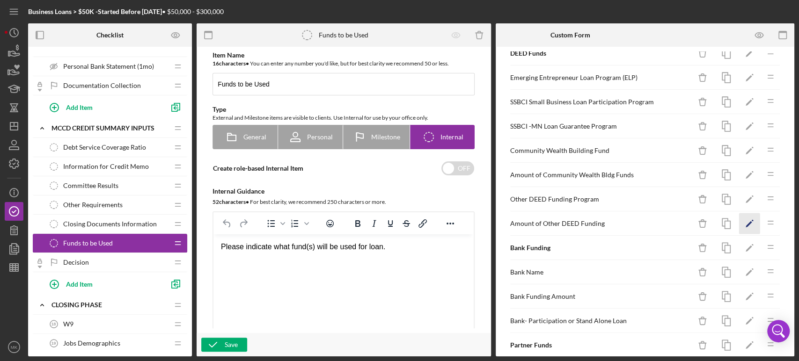
click at [745, 221] on polygon "button" at bounding box center [748, 224] width 7 height 7
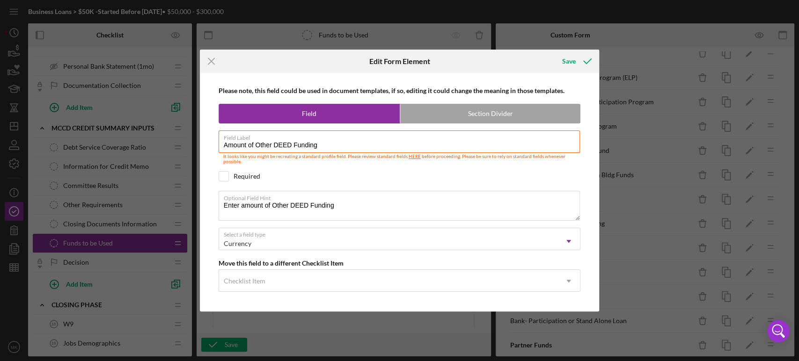
drag, startPoint x: 325, startPoint y: 145, endPoint x: 195, endPoint y: 146, distance: 129.6
click at [195, 146] on div "Icon/Menu Close Edit Form Element Save Please note, this field could be used in…" at bounding box center [399, 180] width 799 height 361
drag, startPoint x: 339, startPoint y: 204, endPoint x: 203, endPoint y: 199, distance: 136.7
click at [203, 199] on div "Please note, this field could be used in document templates, if so, editing it …" at bounding box center [400, 192] width 400 height 239
click at [210, 59] on icon "Icon/Menu Close" at bounding box center [211, 61] width 23 height 23
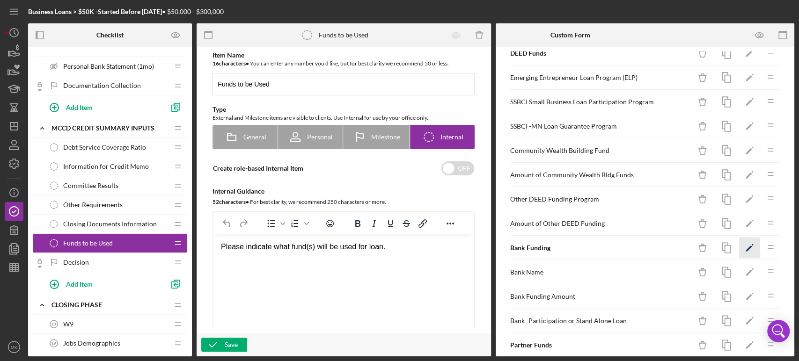
click at [745, 248] on polygon "button" at bounding box center [748, 249] width 7 height 7
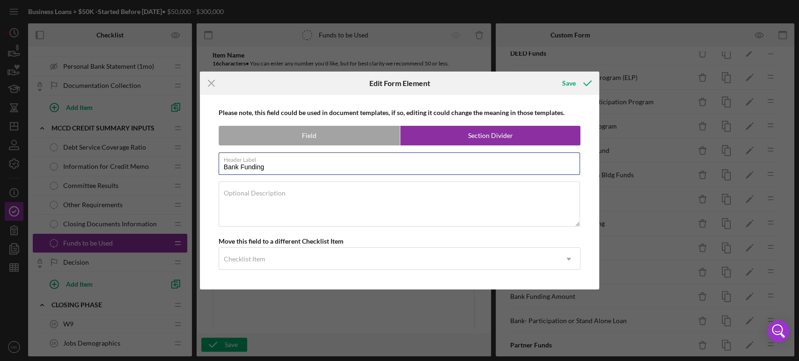
drag, startPoint x: 270, startPoint y: 168, endPoint x: 201, endPoint y: 170, distance: 68.8
click at [201, 170] on div "Please note, this field could be used in document templates, if so, editing it …" at bounding box center [400, 192] width 400 height 195
click at [213, 85] on line at bounding box center [211, 83] width 6 height 6
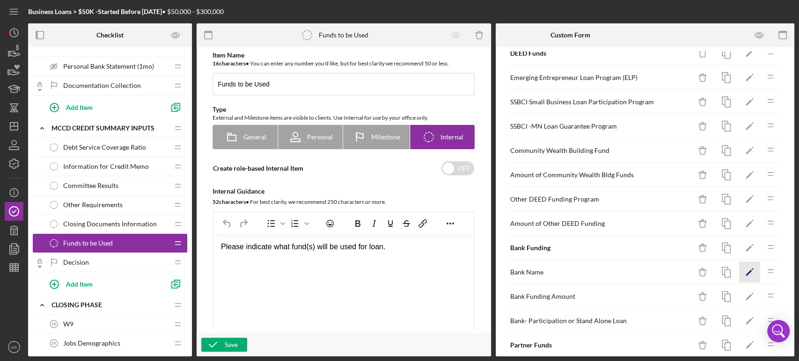
click at [744, 270] on icon "Icon/Edit" at bounding box center [749, 272] width 21 height 21
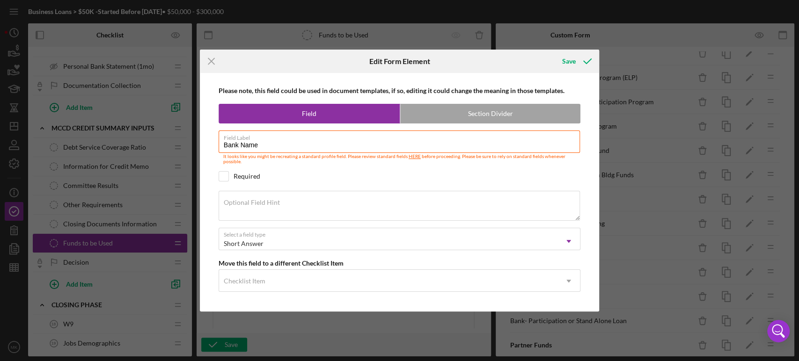
drag, startPoint x: 277, startPoint y: 147, endPoint x: 198, endPoint y: 148, distance: 78.1
click at [198, 148] on div "Icon/Menu Close Edit Form Element Save Please note, this field could be used in…" at bounding box center [399, 180] width 799 height 361
click at [569, 60] on div "Save" at bounding box center [569, 61] width 14 height 19
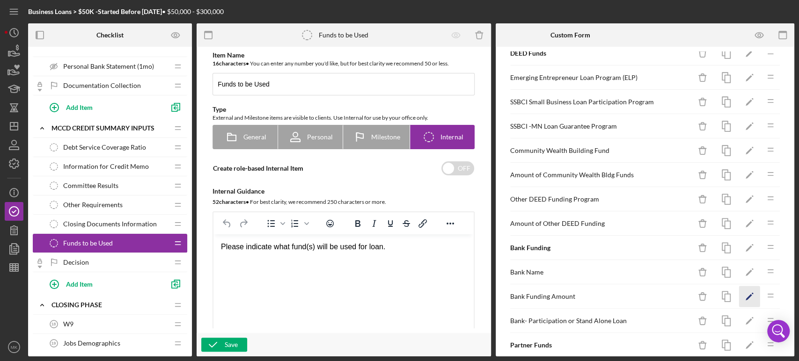
click at [741, 291] on icon "Icon/Edit" at bounding box center [749, 296] width 21 height 21
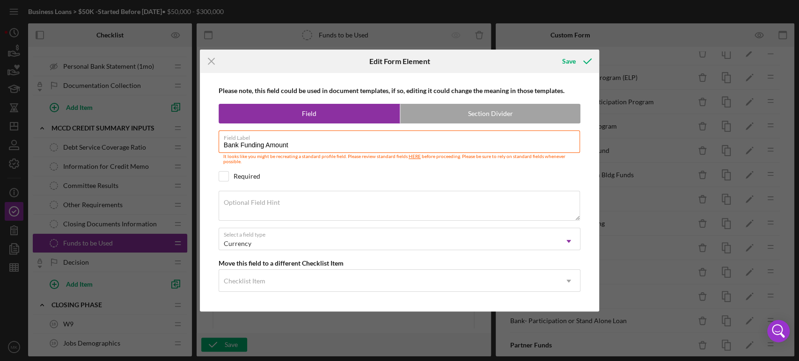
drag, startPoint x: 292, startPoint y: 146, endPoint x: 200, endPoint y: 148, distance: 92.2
click at [200, 148] on div "Please note, this field could be used in document templates, if so, editing it …" at bounding box center [400, 192] width 400 height 239
click at [211, 59] on icon "Icon/Menu Close" at bounding box center [211, 61] width 23 height 23
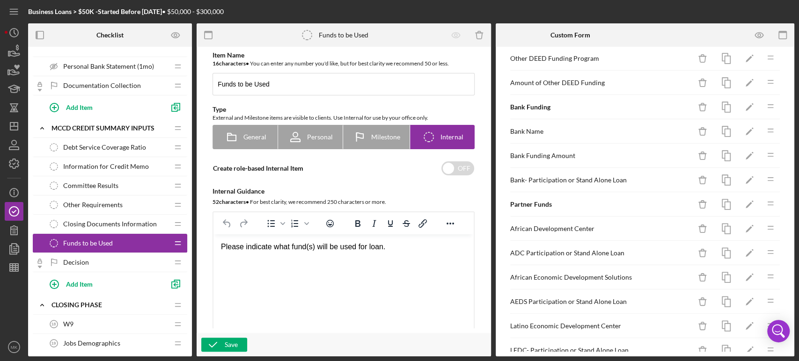
scroll to position [468, 0]
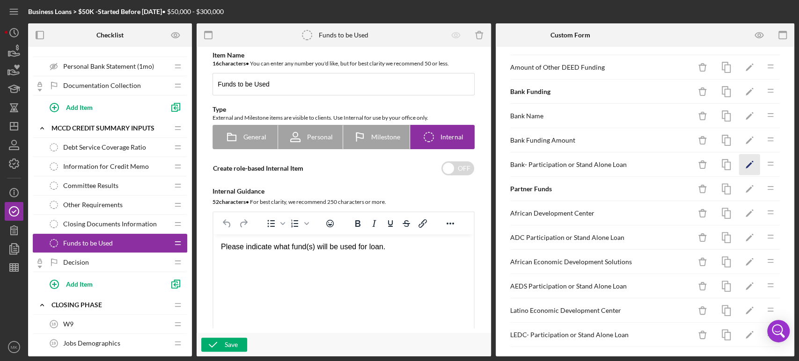
click at [745, 162] on polygon "button" at bounding box center [748, 165] width 7 height 7
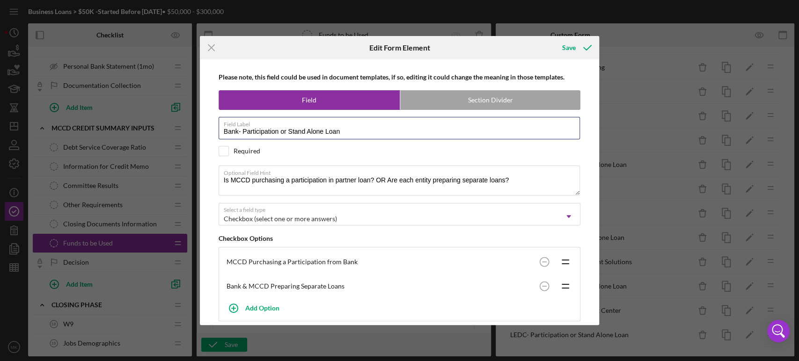
drag, startPoint x: 345, startPoint y: 132, endPoint x: 209, endPoint y: 129, distance: 136.2
click at [209, 129] on div "Please note, this field could be used in document templates, if so, editing it …" at bounding box center [399, 192] width 390 height 266
drag, startPoint x: 517, startPoint y: 182, endPoint x: 216, endPoint y: 174, distance: 300.9
click at [216, 174] on div "Please note, this field could be used in document templates, if so, editing it …" at bounding box center [399, 192] width 390 height 266
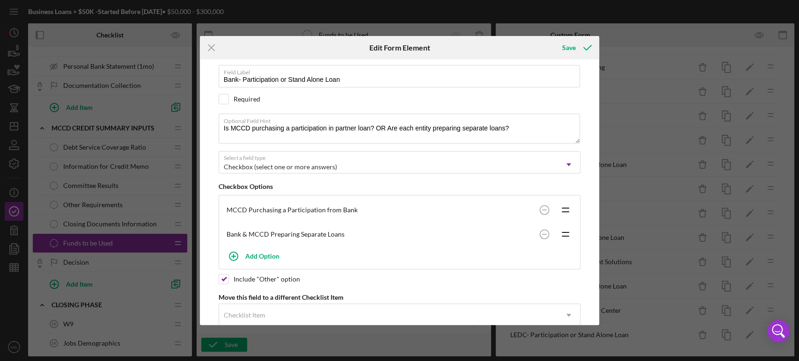
scroll to position [71, 0]
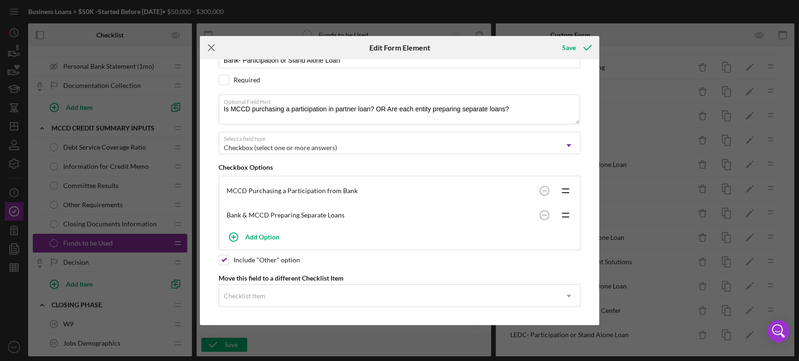
click at [214, 45] on line at bounding box center [211, 48] width 6 height 6
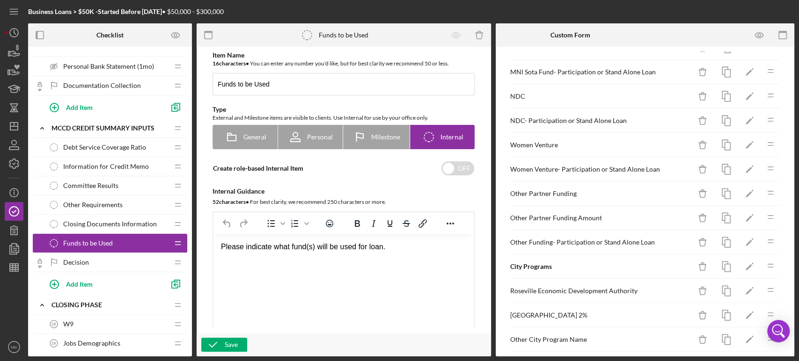
scroll to position [829, 0]
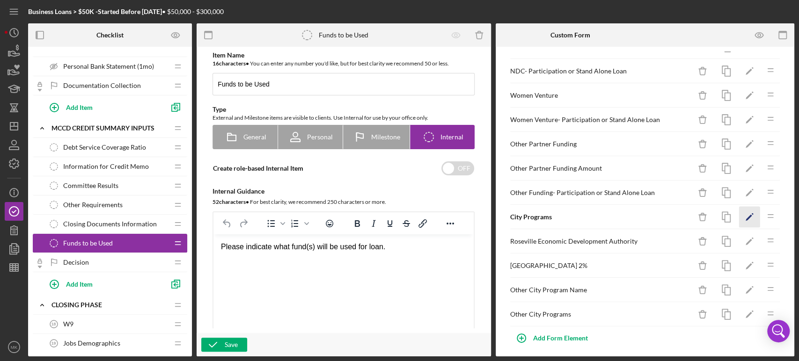
click at [745, 215] on polygon "button" at bounding box center [748, 218] width 7 height 7
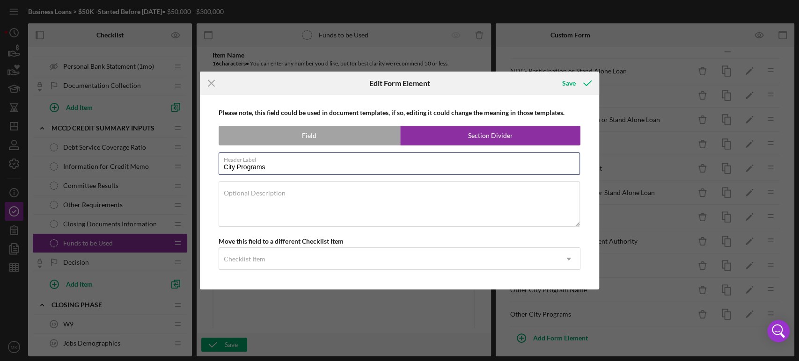
drag, startPoint x: 273, startPoint y: 166, endPoint x: 176, endPoint y: 167, distance: 97.3
click at [176, 167] on div "Icon/Menu Close Edit Form Element Save Please note, this field could be used in…" at bounding box center [399, 180] width 799 height 361
click at [213, 81] on icon "Icon/Menu Close" at bounding box center [211, 83] width 23 height 23
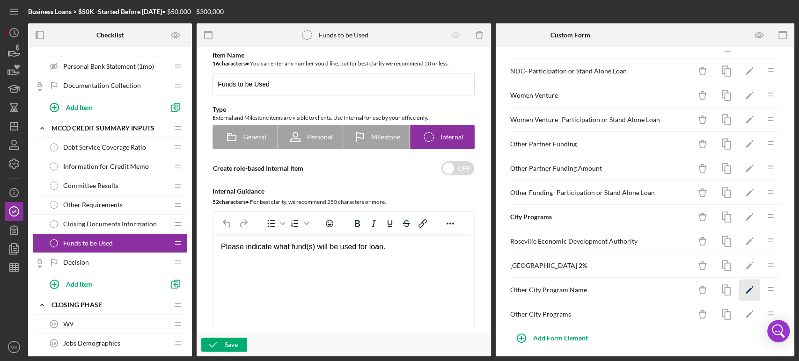
click at [745, 288] on polygon "button" at bounding box center [748, 291] width 7 height 7
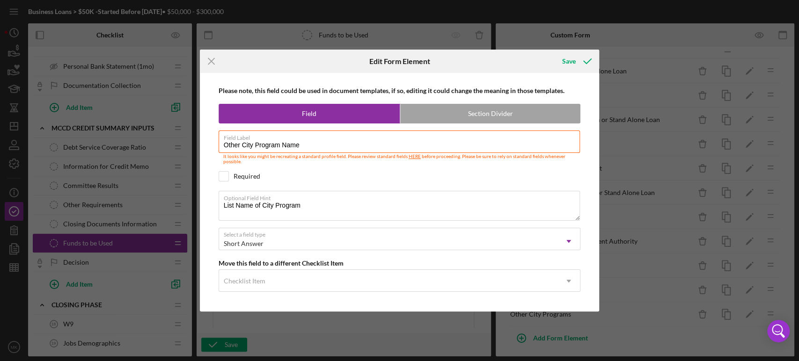
drag, startPoint x: 307, startPoint y: 145, endPoint x: 196, endPoint y: 152, distance: 111.1
click at [196, 152] on div "Icon/Menu Close Edit Form Element Save Please note, this field could be used in…" at bounding box center [399, 180] width 799 height 361
drag, startPoint x: 307, startPoint y: 207, endPoint x: 206, endPoint y: 205, distance: 101.5
click at [206, 205] on div "Please note, this field could be used in document templates, if so, editing it …" at bounding box center [399, 192] width 390 height 239
click at [210, 62] on icon "Icon/Menu Close" at bounding box center [211, 61] width 23 height 23
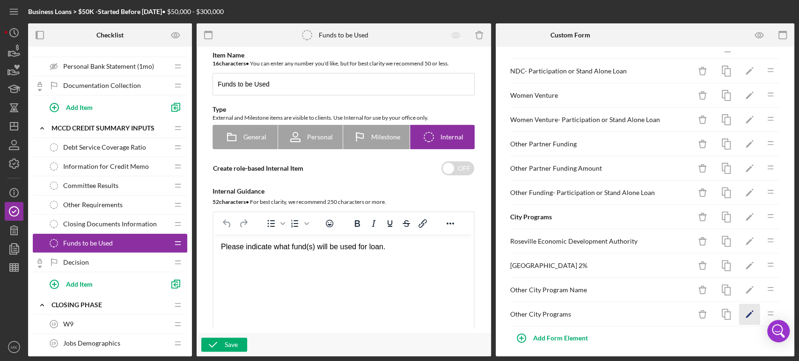
click at [741, 306] on icon "Icon/Edit" at bounding box center [749, 314] width 21 height 21
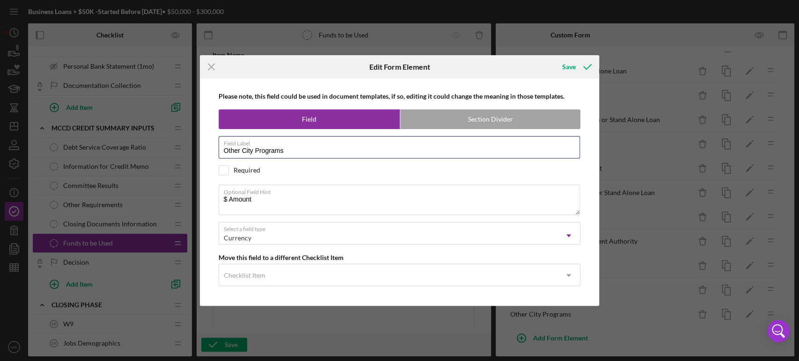
drag, startPoint x: 290, startPoint y: 152, endPoint x: 195, endPoint y: 159, distance: 95.3
click at [195, 159] on div "Icon/Menu Close Edit Form Element Save Please note, this field could be used in…" at bounding box center [399, 180] width 799 height 361
drag, startPoint x: 260, startPoint y: 205, endPoint x: 206, endPoint y: 197, distance: 54.9
click at [206, 197] on div "Please note, this field could be used in document templates, if so, editing it …" at bounding box center [399, 192] width 390 height 227
click at [212, 65] on icon "Icon/Menu Close" at bounding box center [211, 66] width 23 height 23
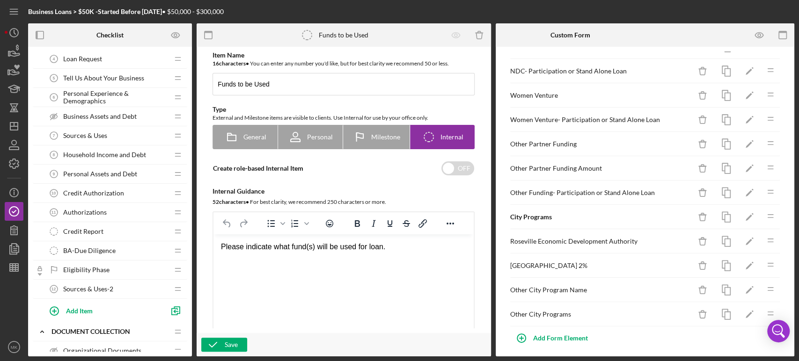
scroll to position [0, 0]
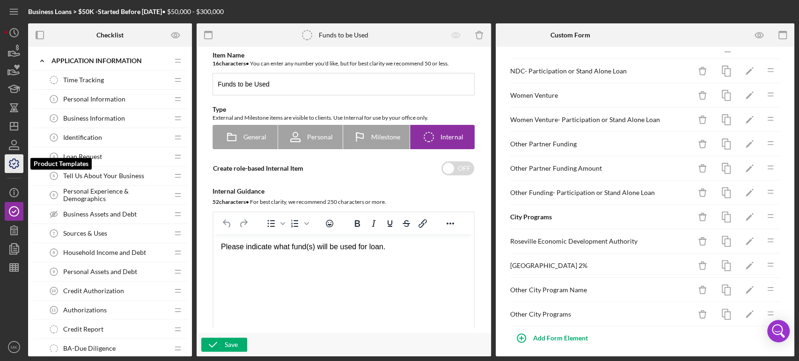
click at [17, 164] on icon "button" at bounding box center [13, 163] width 23 height 23
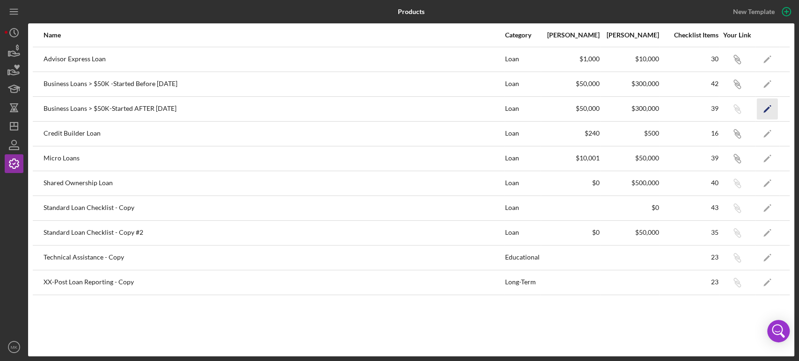
click at [765, 108] on icon "Icon/Edit" at bounding box center [767, 108] width 21 height 21
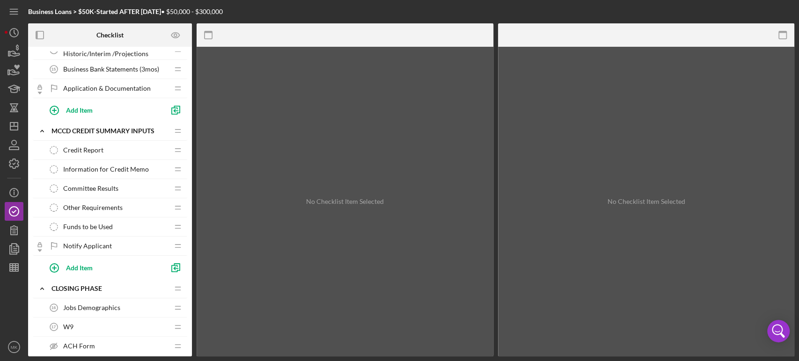
scroll to position [468, 0]
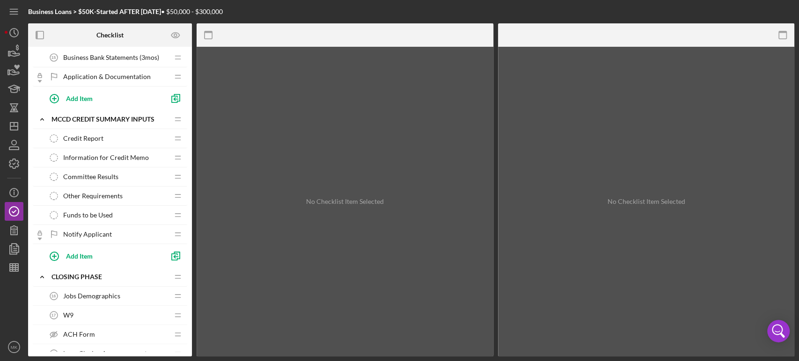
click at [119, 136] on div "Credit Report Credit Report" at bounding box center [106, 138] width 124 height 19
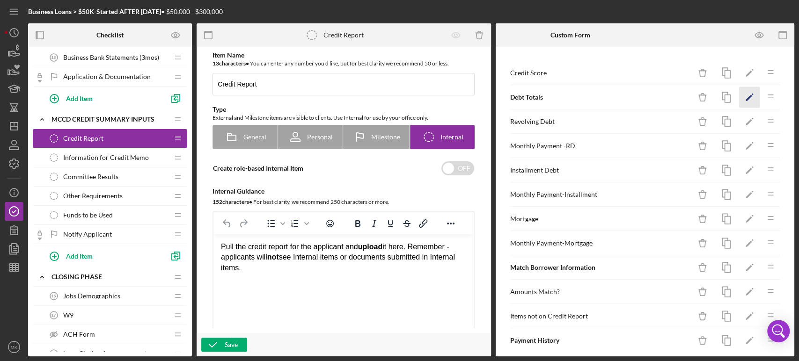
click at [745, 98] on polygon "button" at bounding box center [748, 98] width 7 height 7
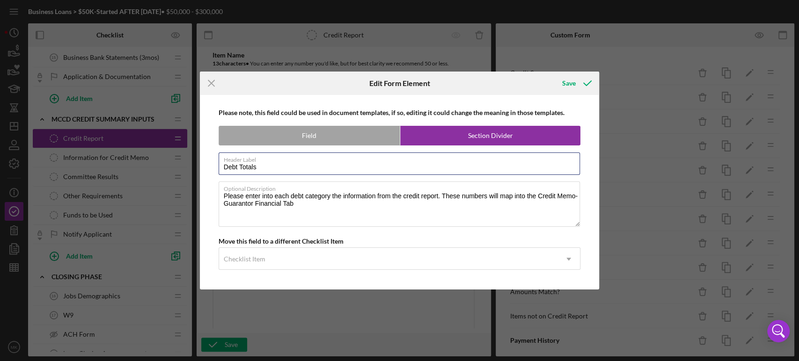
drag, startPoint x: 264, startPoint y: 170, endPoint x: 198, endPoint y: 166, distance: 66.1
click at [198, 166] on div "Icon/Menu Close Edit Form Element Save Please note, this field could be used in…" at bounding box center [399, 180] width 799 height 361
drag, startPoint x: 300, startPoint y: 206, endPoint x: 210, endPoint y: 192, distance: 90.9
click at [210, 192] on div "Please note, this field could be used in document templates, if so, editing it …" at bounding box center [399, 192] width 390 height 195
click at [211, 80] on icon "Icon/Menu Close" at bounding box center [211, 83] width 23 height 23
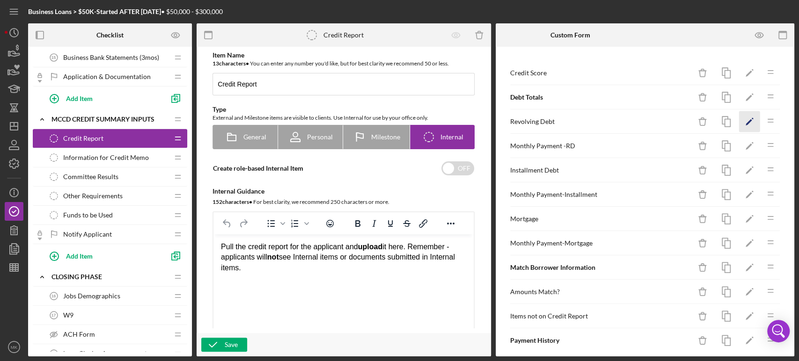
click at [745, 123] on polygon "button" at bounding box center [748, 122] width 7 height 7
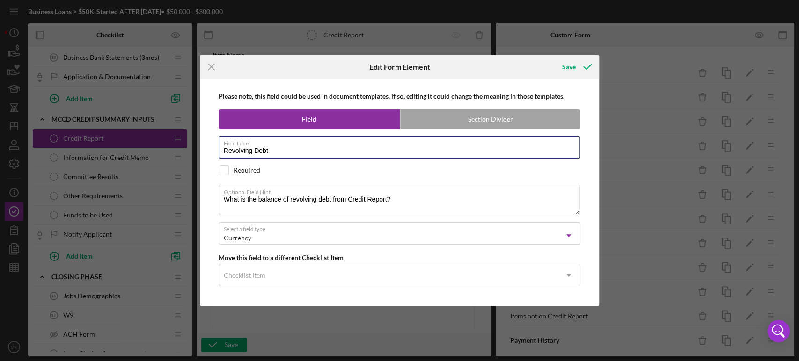
drag, startPoint x: 271, startPoint y: 152, endPoint x: 175, endPoint y: 140, distance: 97.1
click at [175, 140] on div "Icon/Menu Close Edit Form Element Save Please note, this field could be used in…" at bounding box center [399, 180] width 799 height 361
drag, startPoint x: 397, startPoint y: 203, endPoint x: 215, endPoint y: 192, distance: 182.3
click at [215, 192] on div "Please note, this field could be used in document templates, if so, editing it …" at bounding box center [399, 192] width 390 height 227
click at [211, 62] on icon "Icon/Menu Close" at bounding box center [211, 66] width 23 height 23
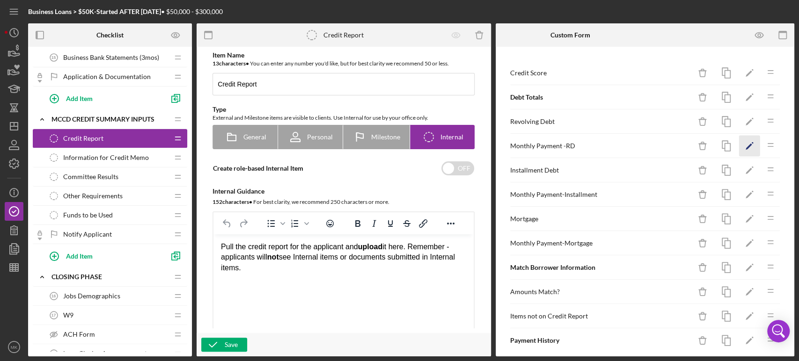
click at [745, 145] on polygon "button" at bounding box center [748, 147] width 7 height 7
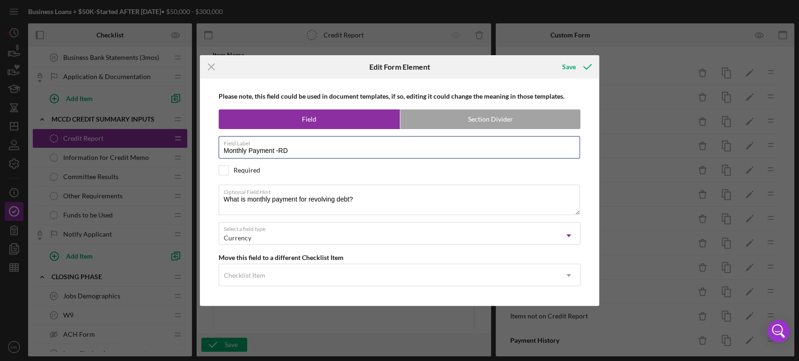
drag, startPoint x: 292, startPoint y: 150, endPoint x: 197, endPoint y: 151, distance: 94.5
click at [197, 151] on div "Icon/Menu Close Edit Form Element Save Please note, this field could be used in…" at bounding box center [399, 180] width 799 height 361
drag, startPoint x: 355, startPoint y: 197, endPoint x: 185, endPoint y: 192, distance: 169.9
click at [185, 192] on div "Icon/Menu Close Edit Form Element Save Please note, this field could be used in…" at bounding box center [399, 180] width 799 height 361
click at [213, 66] on line at bounding box center [211, 67] width 6 height 6
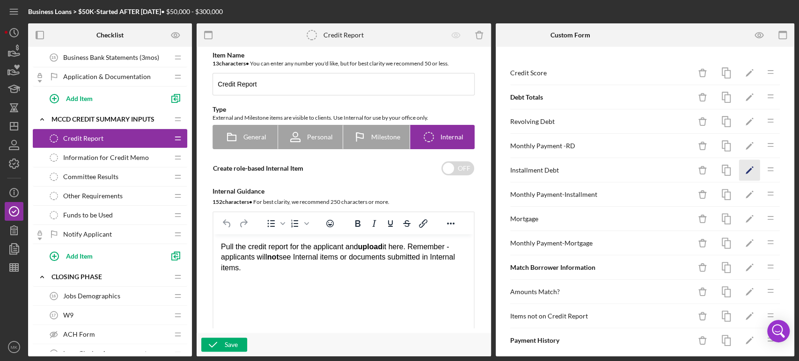
click at [741, 168] on icon "Icon/Edit" at bounding box center [749, 170] width 21 height 21
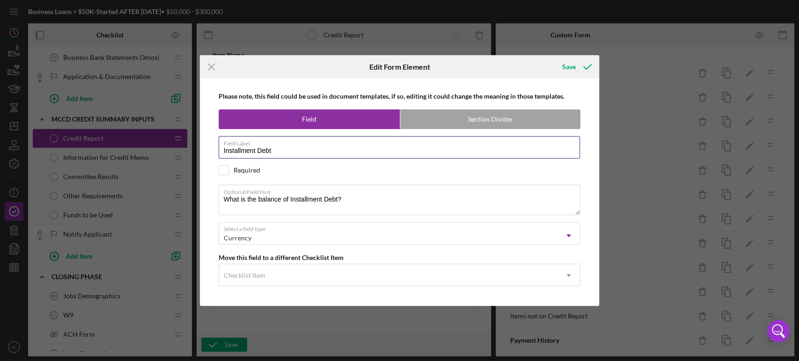
drag, startPoint x: 291, startPoint y: 155, endPoint x: 159, endPoint y: 153, distance: 132.0
click at [159, 153] on div "Icon/Menu Close Edit Form Element Save Please note, this field could be used in…" at bounding box center [399, 180] width 799 height 361
drag, startPoint x: 349, startPoint y: 200, endPoint x: 197, endPoint y: 196, distance: 151.2
click at [197, 196] on div "Icon/Menu Close Edit Form Element Save Please note, this field could be used in…" at bounding box center [399, 180] width 799 height 361
click at [209, 65] on line at bounding box center [211, 67] width 6 height 6
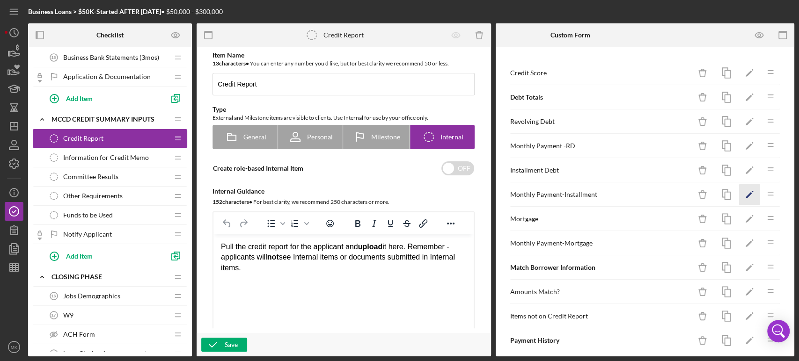
click at [745, 193] on polygon "button" at bounding box center [748, 195] width 7 height 7
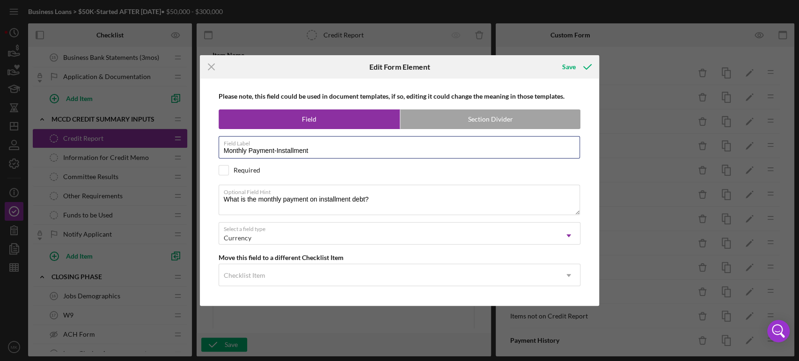
drag, startPoint x: 321, startPoint y: 153, endPoint x: 200, endPoint y: 147, distance: 120.8
click at [200, 147] on div "Please note, this field could be used in document templates, if so, editing it …" at bounding box center [400, 192] width 400 height 227
drag, startPoint x: 373, startPoint y: 199, endPoint x: 193, endPoint y: 203, distance: 180.2
click at [193, 203] on div "Icon/Menu Close Edit Form Element Save Please note, this field could be used in…" at bounding box center [399, 180] width 799 height 361
click at [213, 68] on icon "Icon/Menu Close" at bounding box center [211, 66] width 23 height 23
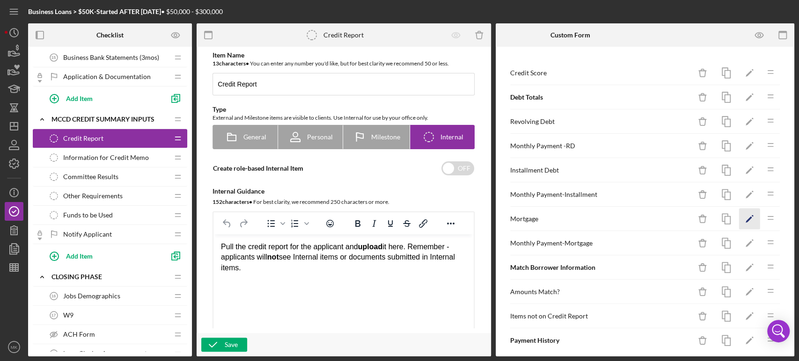
click at [745, 218] on polygon "button" at bounding box center [748, 220] width 7 height 7
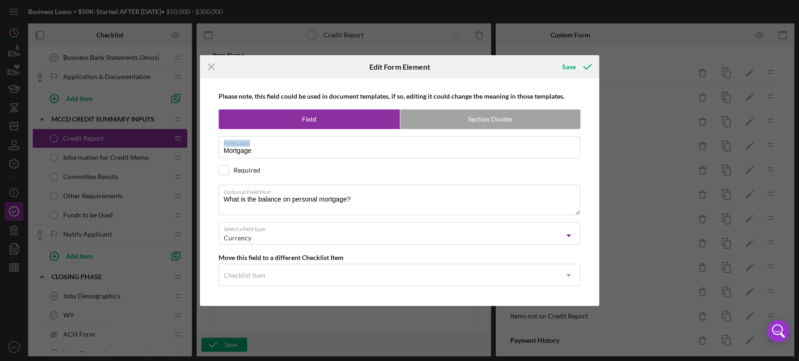
drag, startPoint x: 257, startPoint y: 147, endPoint x: 171, endPoint y: 146, distance: 86.1
click at [171, 146] on div "Icon/Menu Close Edit Form Element Save Please note, this field could be used in…" at bounding box center [399, 180] width 799 height 361
drag, startPoint x: 255, startPoint y: 150, endPoint x: 180, endPoint y: 146, distance: 75.5
click at [180, 146] on div "Icon/Menu Close Edit Form Element Save Please note, this field could be used in…" at bounding box center [399, 180] width 799 height 361
drag, startPoint x: 353, startPoint y: 199, endPoint x: 191, endPoint y: 210, distance: 162.2
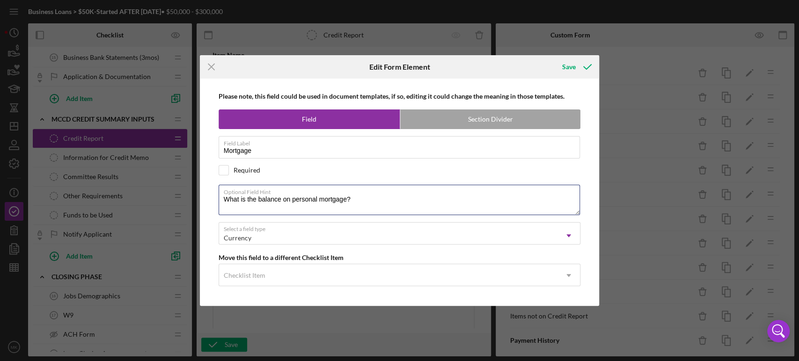
click at [191, 210] on div "Icon/Menu Close Edit Form Element Save Please note, this field could be used in…" at bounding box center [399, 180] width 799 height 361
click at [214, 66] on icon "Icon/Menu Close" at bounding box center [211, 66] width 23 height 23
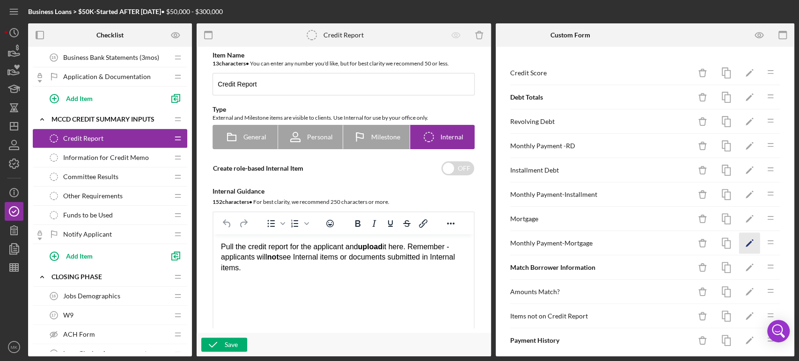
click at [745, 242] on polygon "button" at bounding box center [748, 244] width 7 height 7
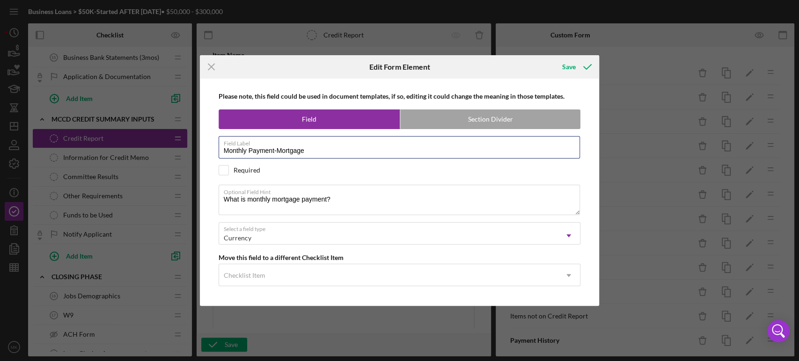
drag, startPoint x: 309, startPoint y: 155, endPoint x: 195, endPoint y: 149, distance: 114.8
click at [195, 149] on div "Icon/Menu Close Edit Form Element Save Please note, this field could be used in…" at bounding box center [399, 180] width 799 height 361
drag, startPoint x: 334, startPoint y: 200, endPoint x: 161, endPoint y: 190, distance: 172.5
click at [161, 190] on div "Icon/Menu Close Edit Form Element Save Please note, this field could be used in…" at bounding box center [399, 180] width 799 height 361
click at [212, 70] on icon "Icon/Menu Close" at bounding box center [211, 66] width 23 height 23
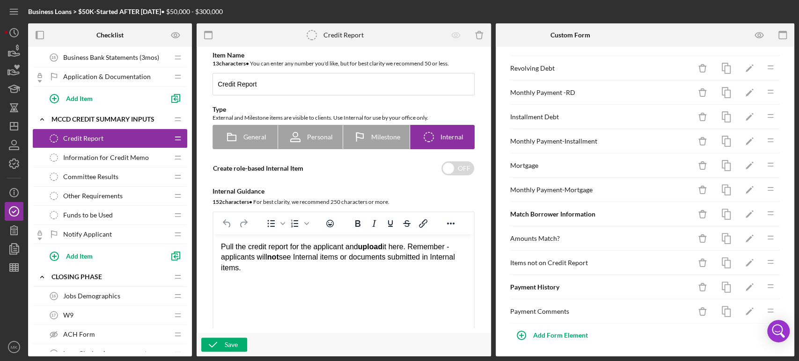
scroll to position [54, 0]
click at [745, 214] on polygon "button" at bounding box center [748, 214] width 7 height 7
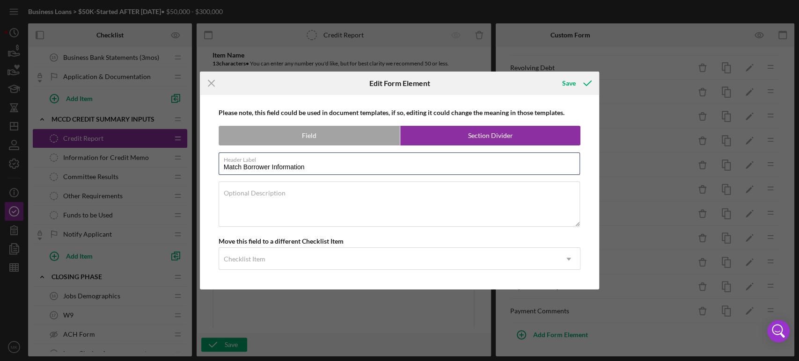
drag, startPoint x: 314, startPoint y: 168, endPoint x: 195, endPoint y: 162, distance: 120.0
click at [195, 162] on div "Icon/Menu Close Edit Form Element Save Please note, this field could be used in…" at bounding box center [399, 180] width 799 height 361
click at [211, 82] on icon "Icon/Menu Close" at bounding box center [211, 83] width 23 height 23
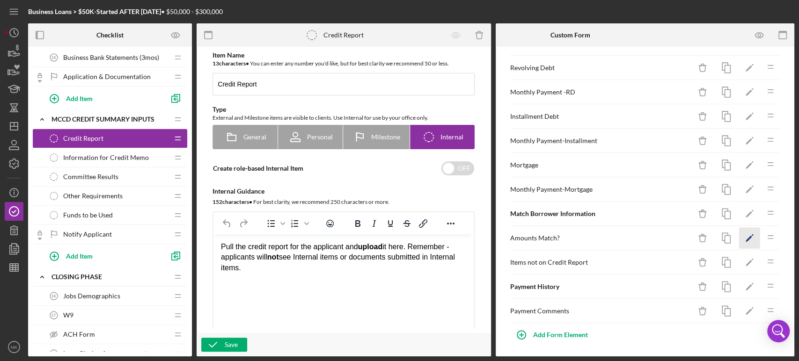
click at [740, 237] on icon "Icon/Edit" at bounding box center [749, 238] width 21 height 21
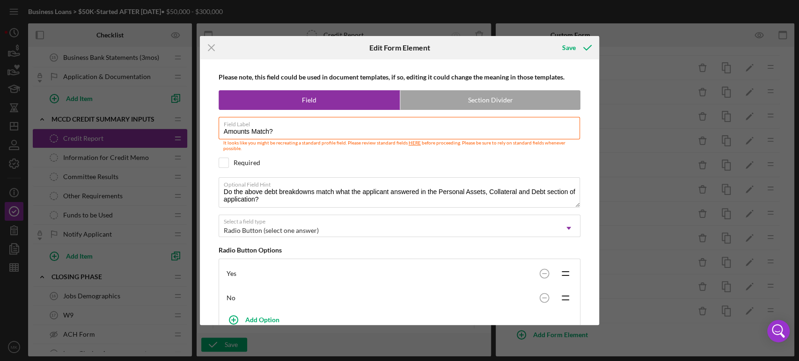
drag, startPoint x: 281, startPoint y: 133, endPoint x: 161, endPoint y: 133, distance: 119.8
click at [164, 132] on div "Icon/Menu Close Edit Form Element Save Please note, this field could be used in…" at bounding box center [399, 180] width 799 height 361
drag, startPoint x: 269, startPoint y: 197, endPoint x: 214, endPoint y: 191, distance: 54.7
click at [214, 191] on div "Please note, this field could be used in document templates, if so, editing it …" at bounding box center [399, 192] width 390 height 266
click at [212, 45] on icon "Icon/Menu Close" at bounding box center [211, 47] width 23 height 23
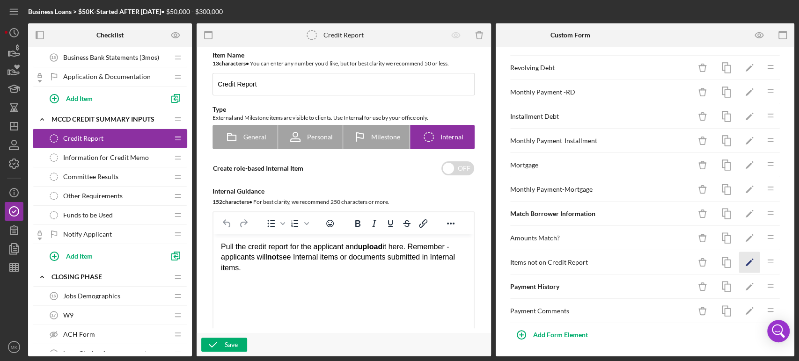
click at [741, 263] on icon "Icon/Edit" at bounding box center [749, 262] width 21 height 21
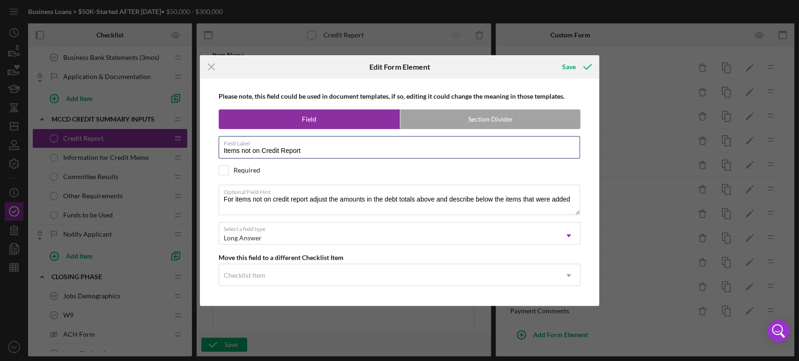
drag, startPoint x: 304, startPoint y: 150, endPoint x: 214, endPoint y: 160, distance: 90.4
click at [214, 160] on div "Please note, this field could be used in document templates, if so, editing it …" at bounding box center [399, 192] width 390 height 227
drag, startPoint x: 572, startPoint y: 199, endPoint x: 202, endPoint y: 203, distance: 369.6
click at [202, 203] on div "Please note, this field could be used in document templates, if so, editing it …" at bounding box center [400, 192] width 400 height 227
click at [216, 69] on icon "Icon/Menu Close" at bounding box center [211, 66] width 23 height 23
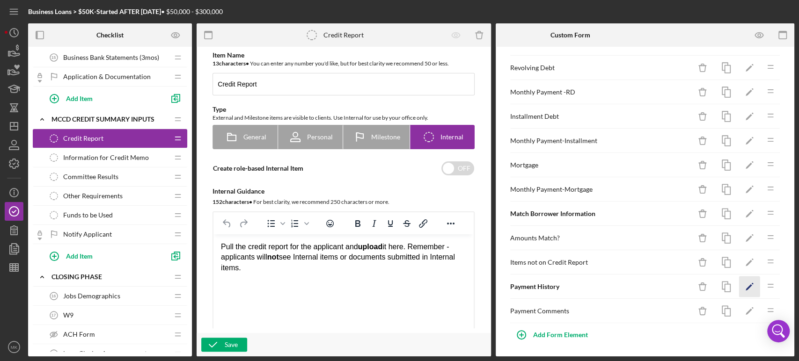
click at [745, 284] on polygon "button" at bounding box center [748, 287] width 7 height 7
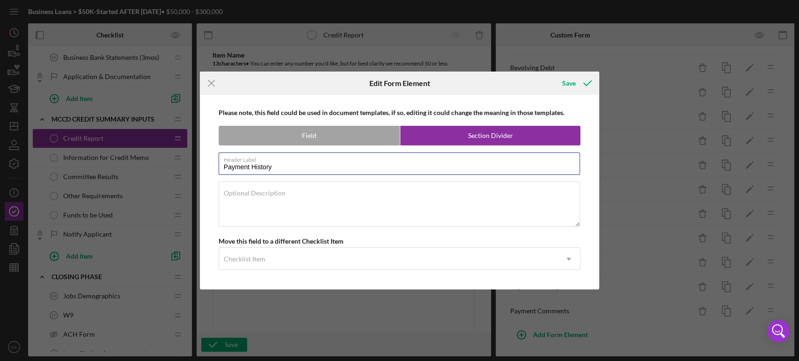
drag, startPoint x: 284, startPoint y: 169, endPoint x: 204, endPoint y: 161, distance: 81.3
click at [204, 161] on div "Please note, this field could be used in document templates, if so, editing it …" at bounding box center [400, 192] width 400 height 195
click at [212, 83] on icon "Icon/Menu Close" at bounding box center [211, 83] width 23 height 23
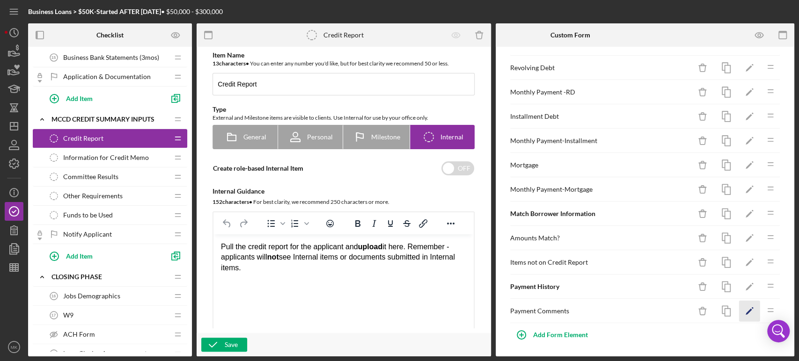
click at [739, 307] on icon "Icon/Edit" at bounding box center [749, 311] width 21 height 21
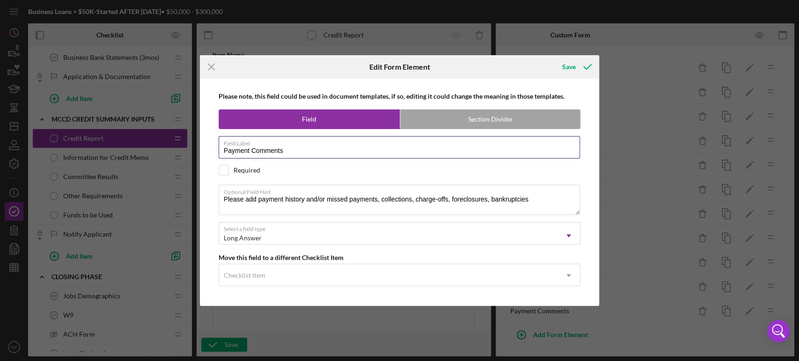
drag, startPoint x: 289, startPoint y: 149, endPoint x: 202, endPoint y: 147, distance: 86.6
click at [202, 147] on div "Please note, this field could be used in document templates, if so, editing it …" at bounding box center [400, 192] width 400 height 227
drag, startPoint x: 223, startPoint y: 198, endPoint x: 553, endPoint y: 210, distance: 330.1
click at [553, 210] on textarea "Please add payment history and/or missed payments, collections, charge-offs, fo…" at bounding box center [400, 200] width 362 height 30
click at [210, 67] on line at bounding box center [211, 67] width 6 height 6
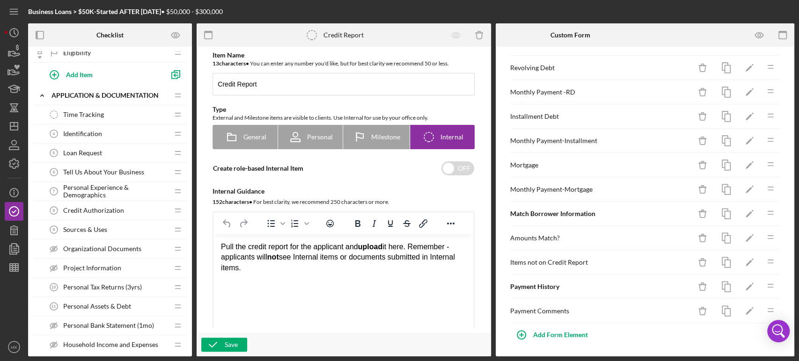
scroll to position [52, 0]
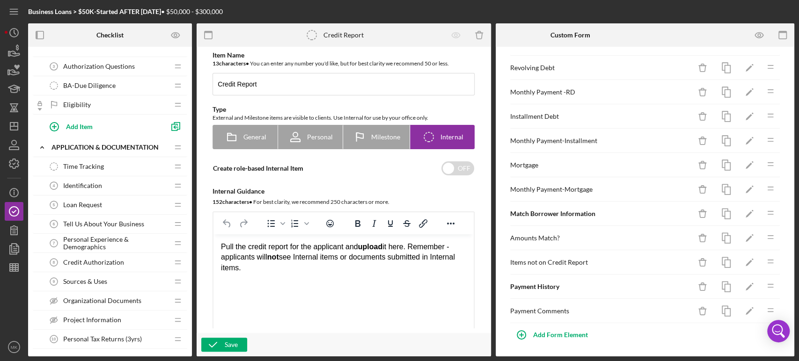
click at [139, 222] on span "Tell Us About Your Business" at bounding box center [103, 223] width 81 height 7
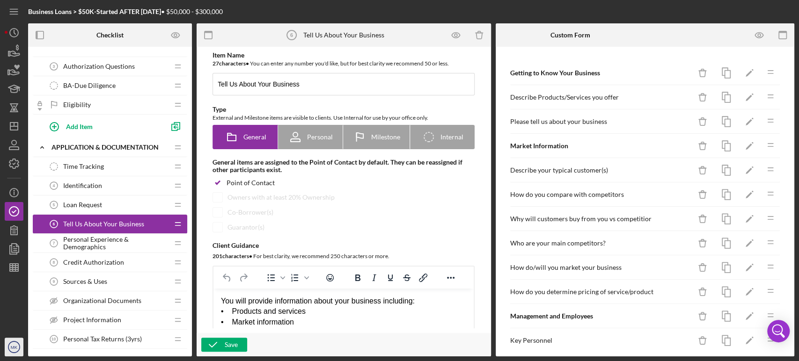
click at [14, 350] on icon "MK" at bounding box center [14, 346] width 19 height 23
click at [14, 347] on text "MK" at bounding box center [14, 347] width 7 height 5
click at [14, 346] on text "MK" at bounding box center [14, 347] width 7 height 5
